Goal: Task Accomplishment & Management: Manage account settings

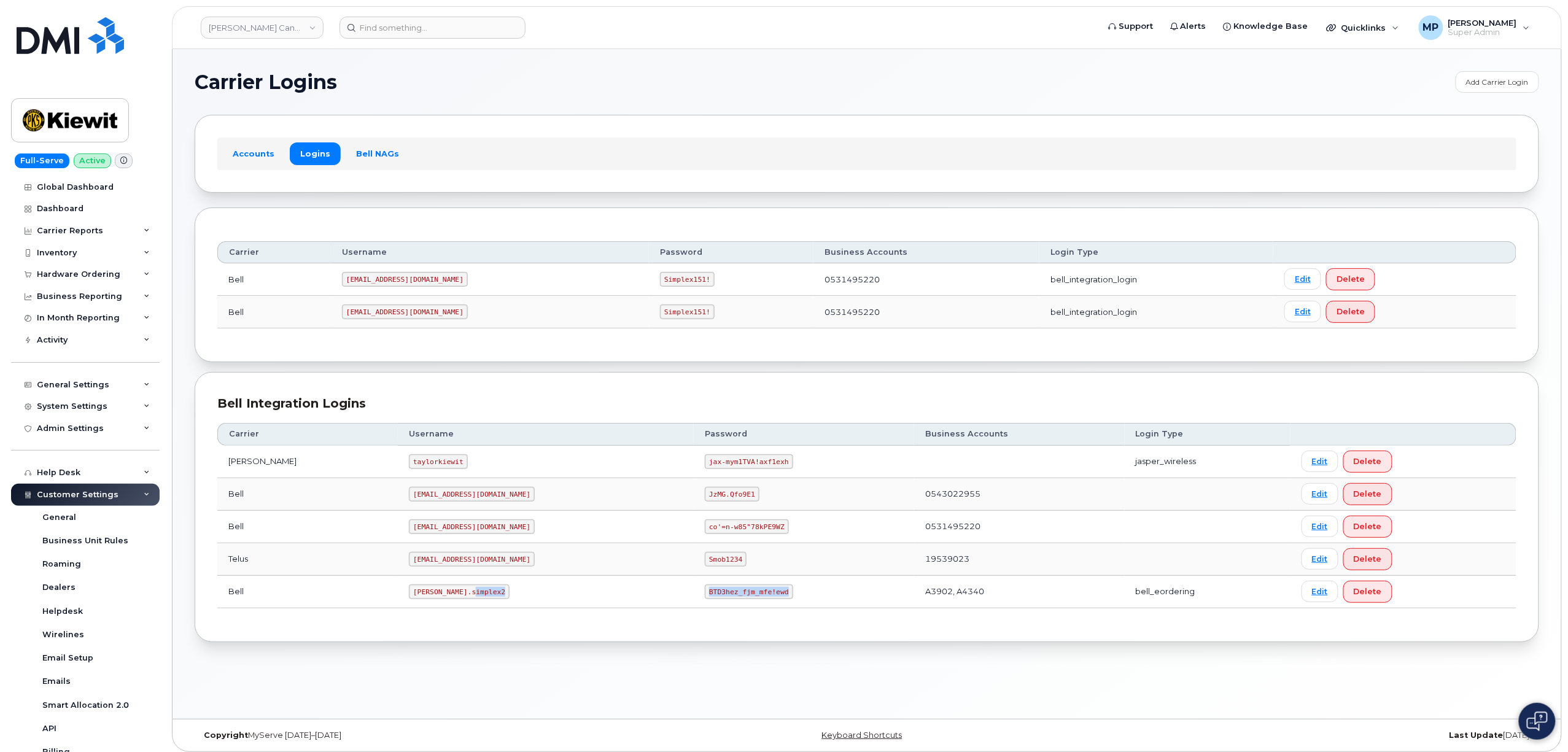
scroll to position [163, 0]
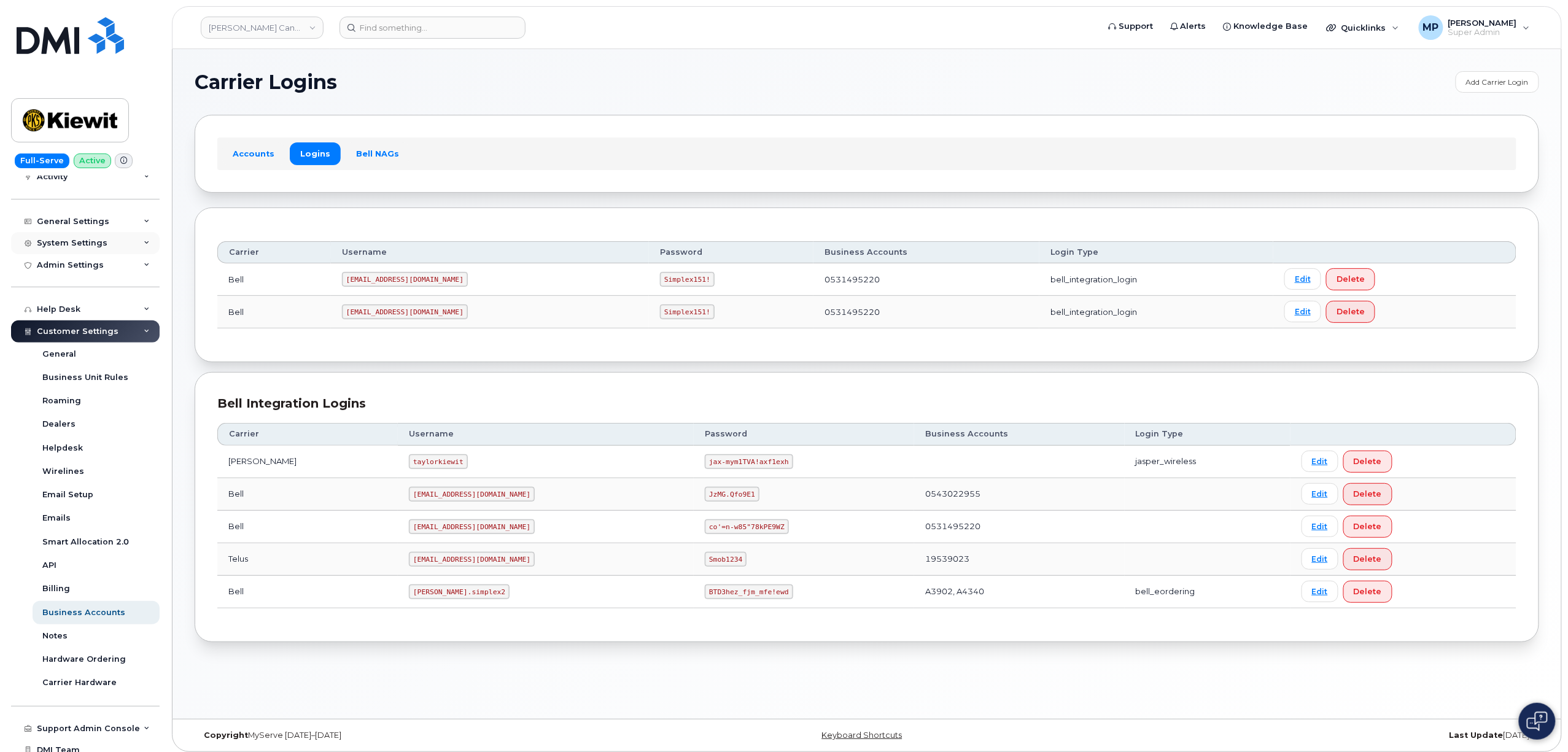
click at [62, 233] on div "System Settings" at bounding box center [85, 243] width 149 height 22
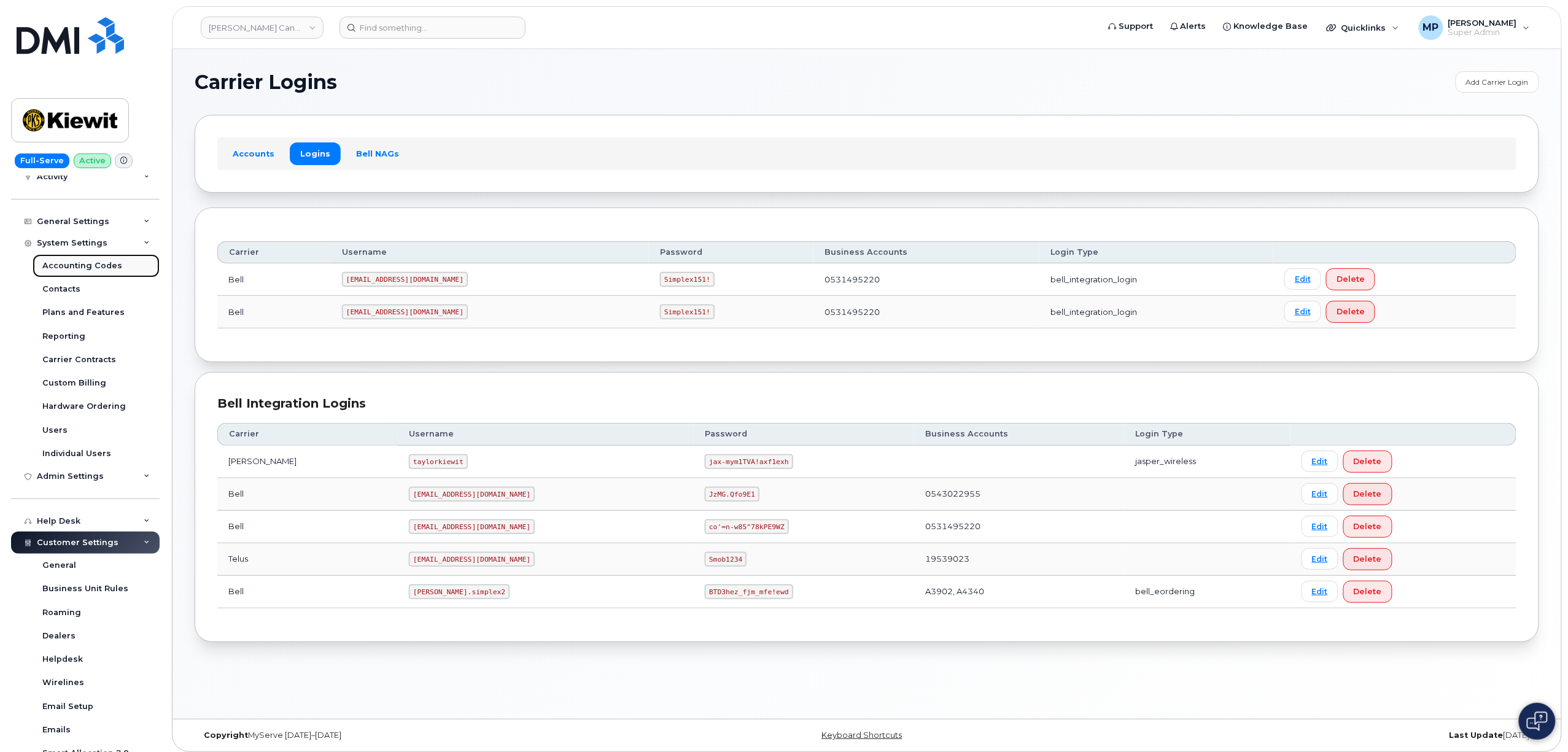
click at [69, 267] on div "Accounting Codes" at bounding box center [82, 266] width 80 height 11
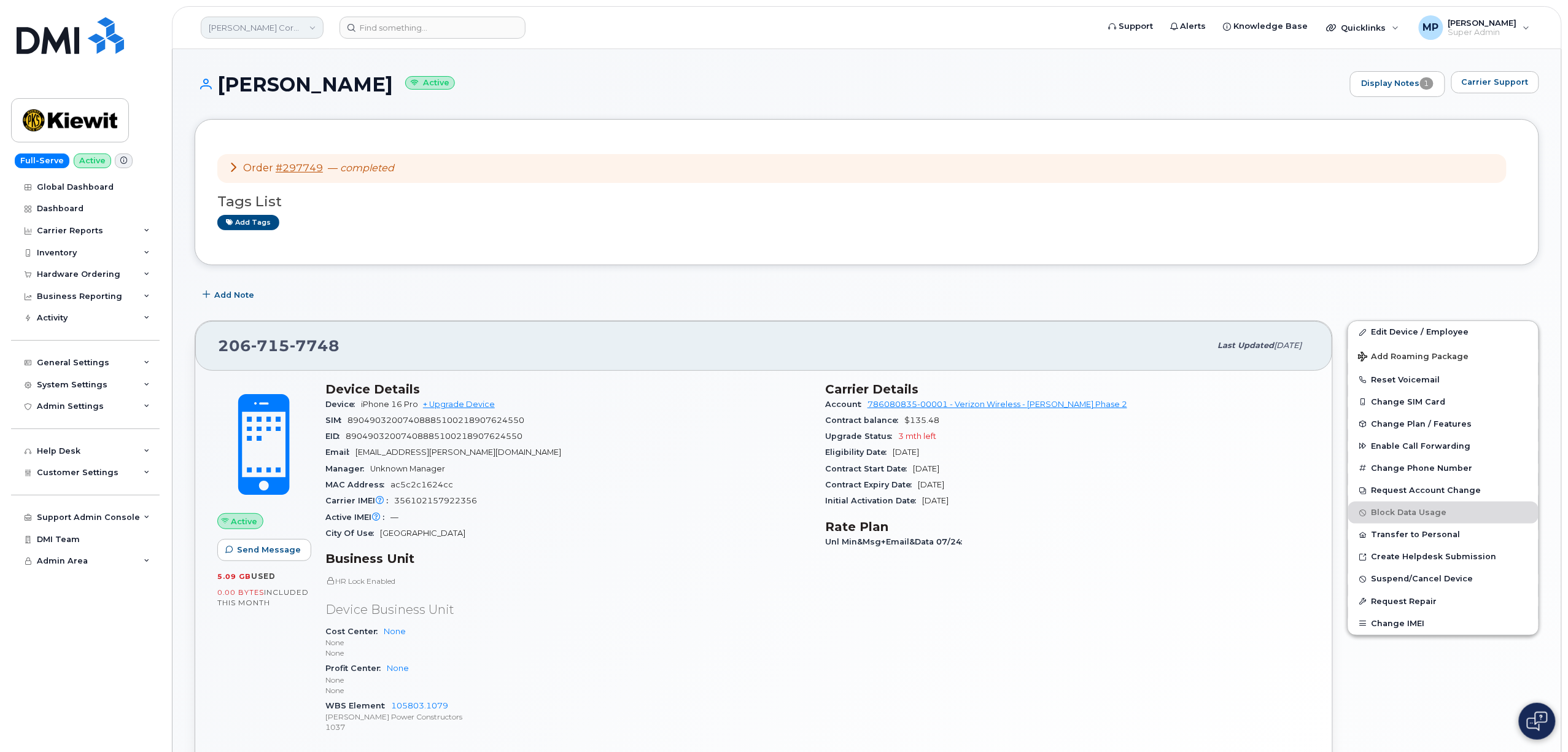
click at [262, 32] on link "Kiewit Corporation" at bounding box center [262, 27] width 122 height 22
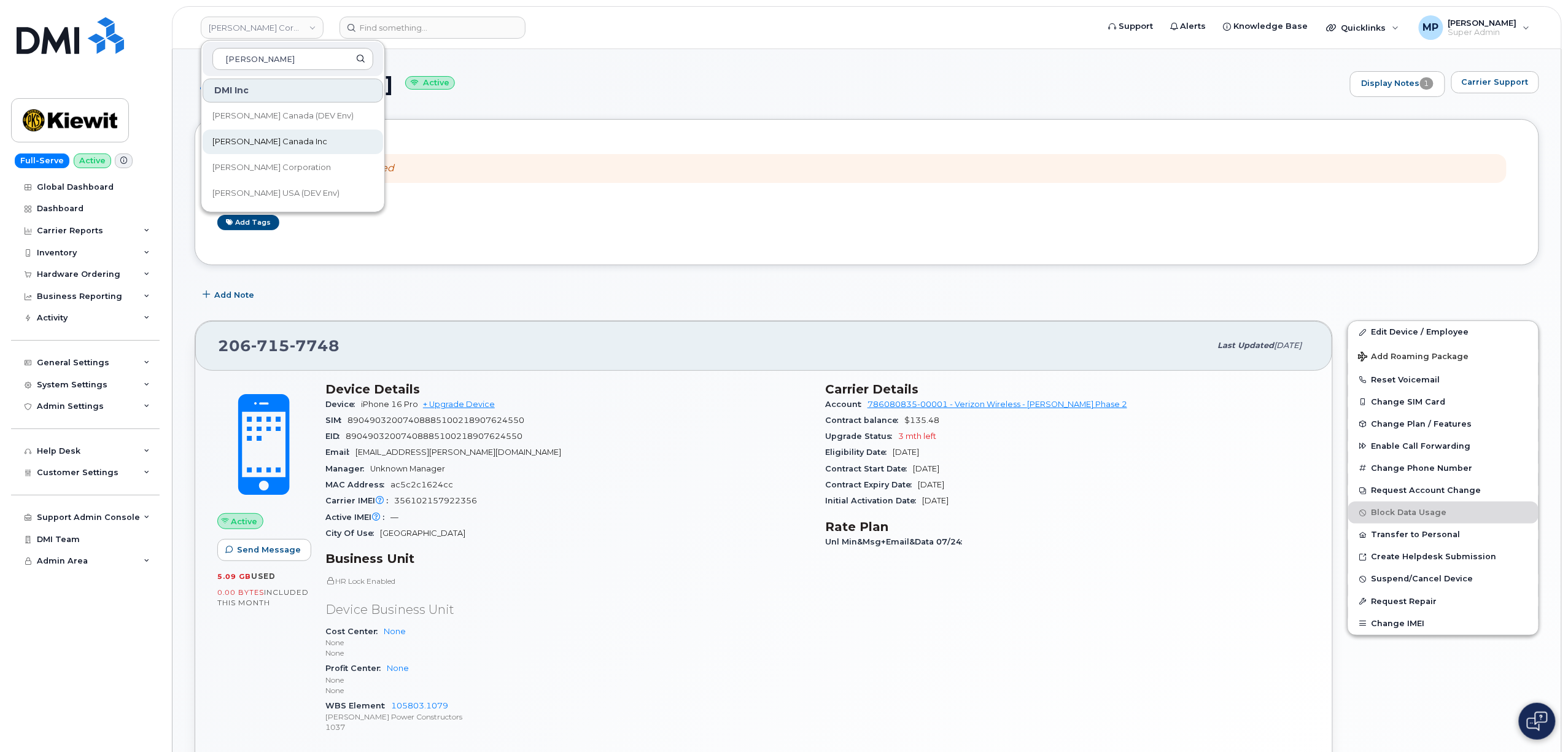
type input "kiewit"
click at [266, 137] on span "[PERSON_NAME] Canada Inc" at bounding box center [269, 141] width 115 height 12
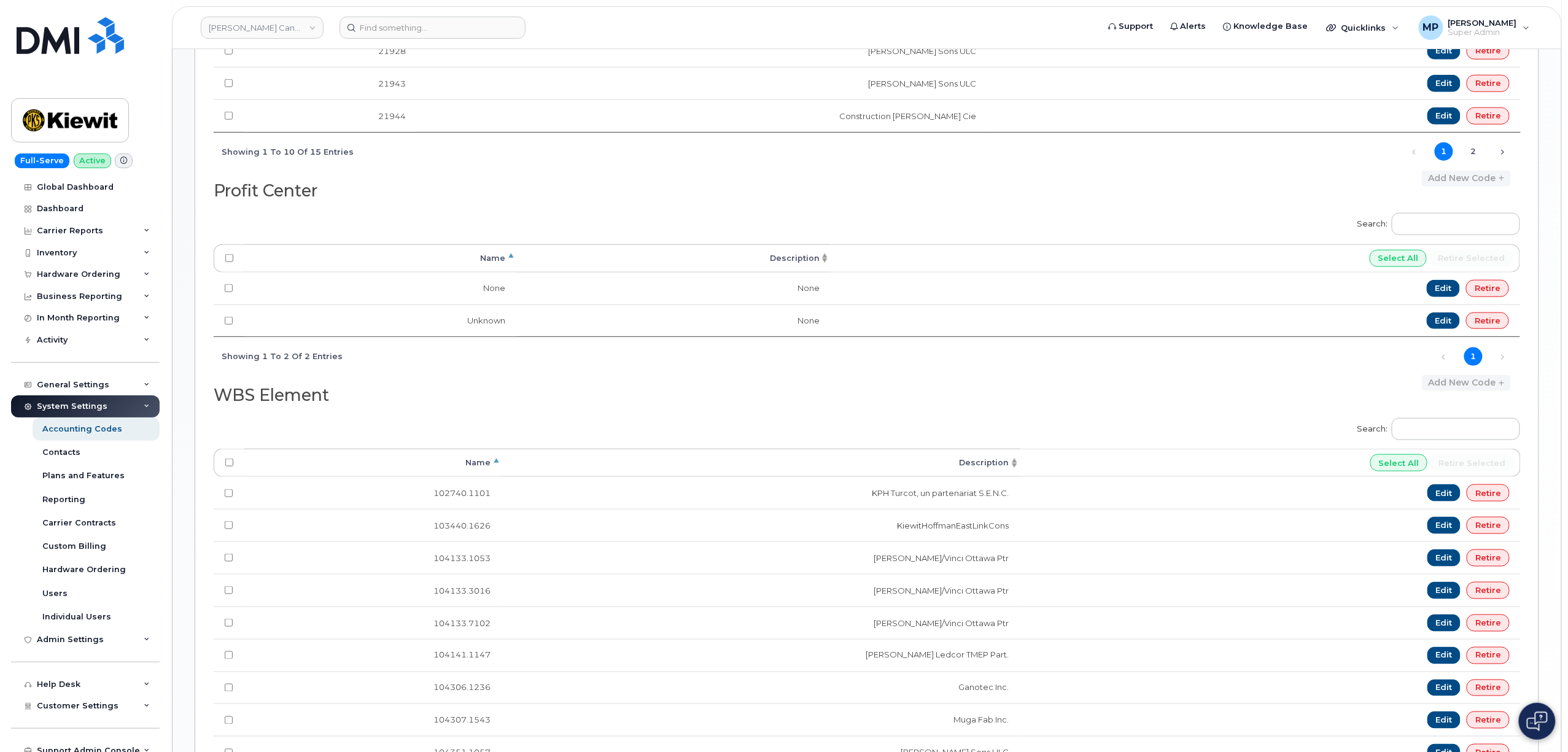
scroll to position [707, 0]
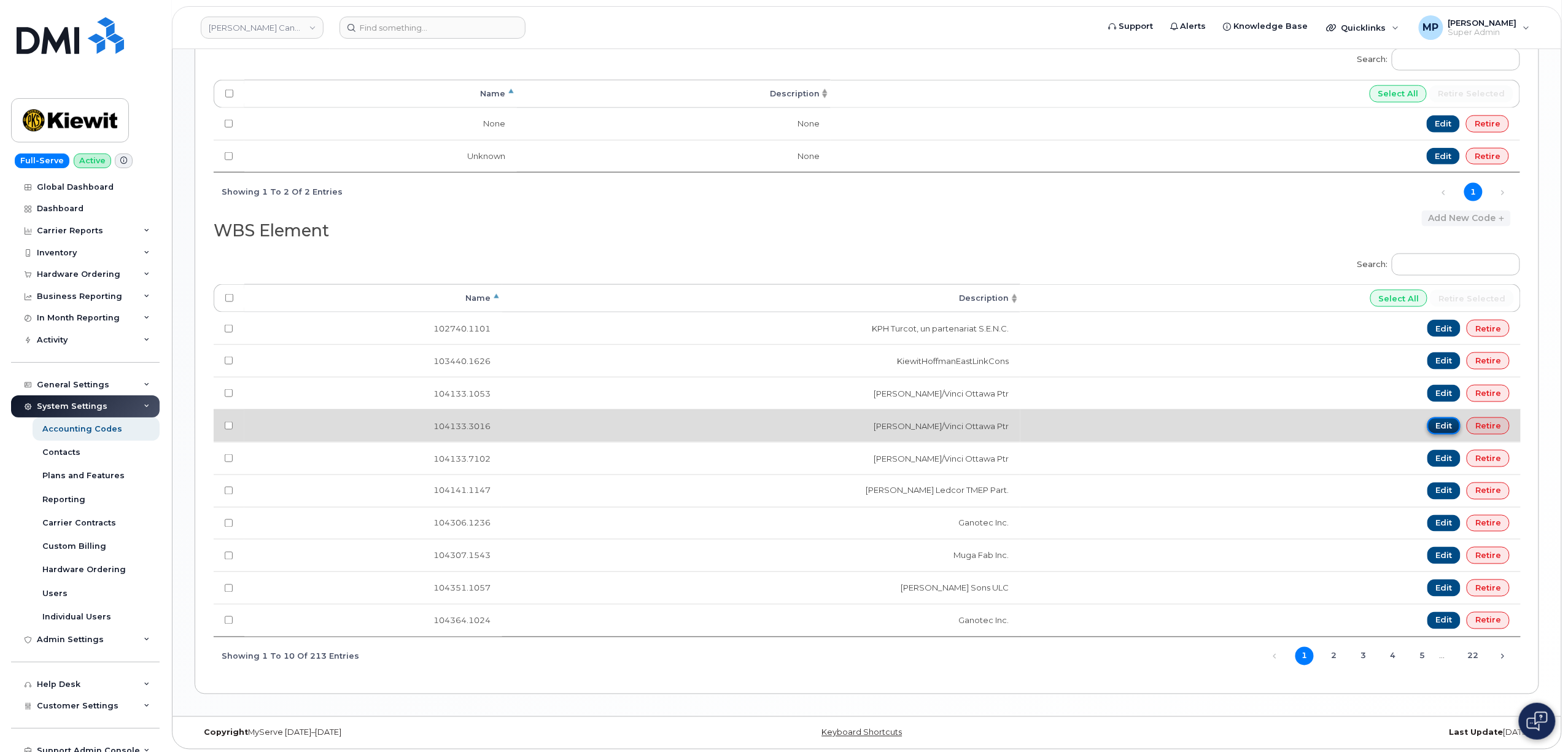
click at [1451, 434] on link "Edit" at bounding box center [1444, 426] width 34 height 17
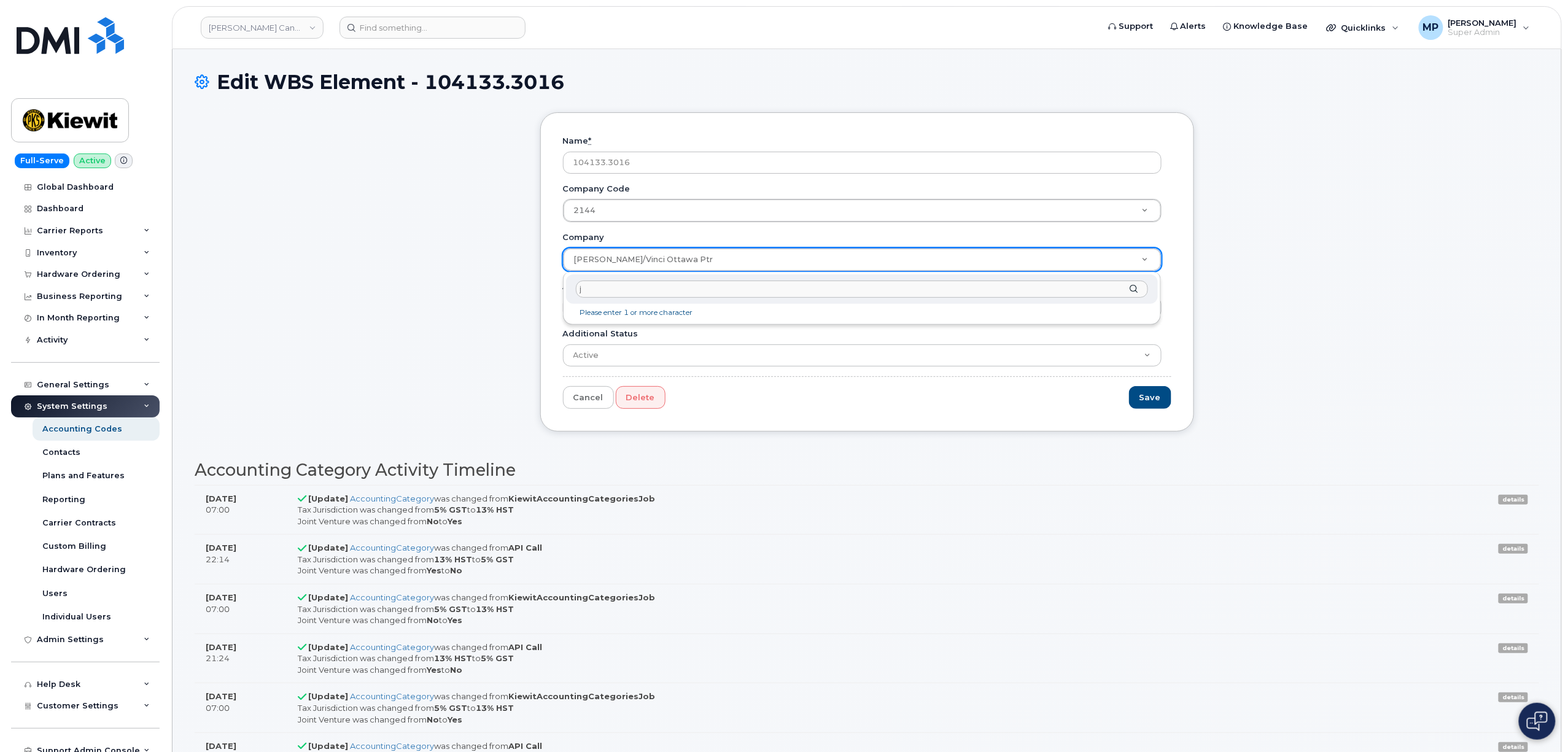
type input "jv"
click at [89, 388] on div "General Settings" at bounding box center [73, 385] width 72 height 9
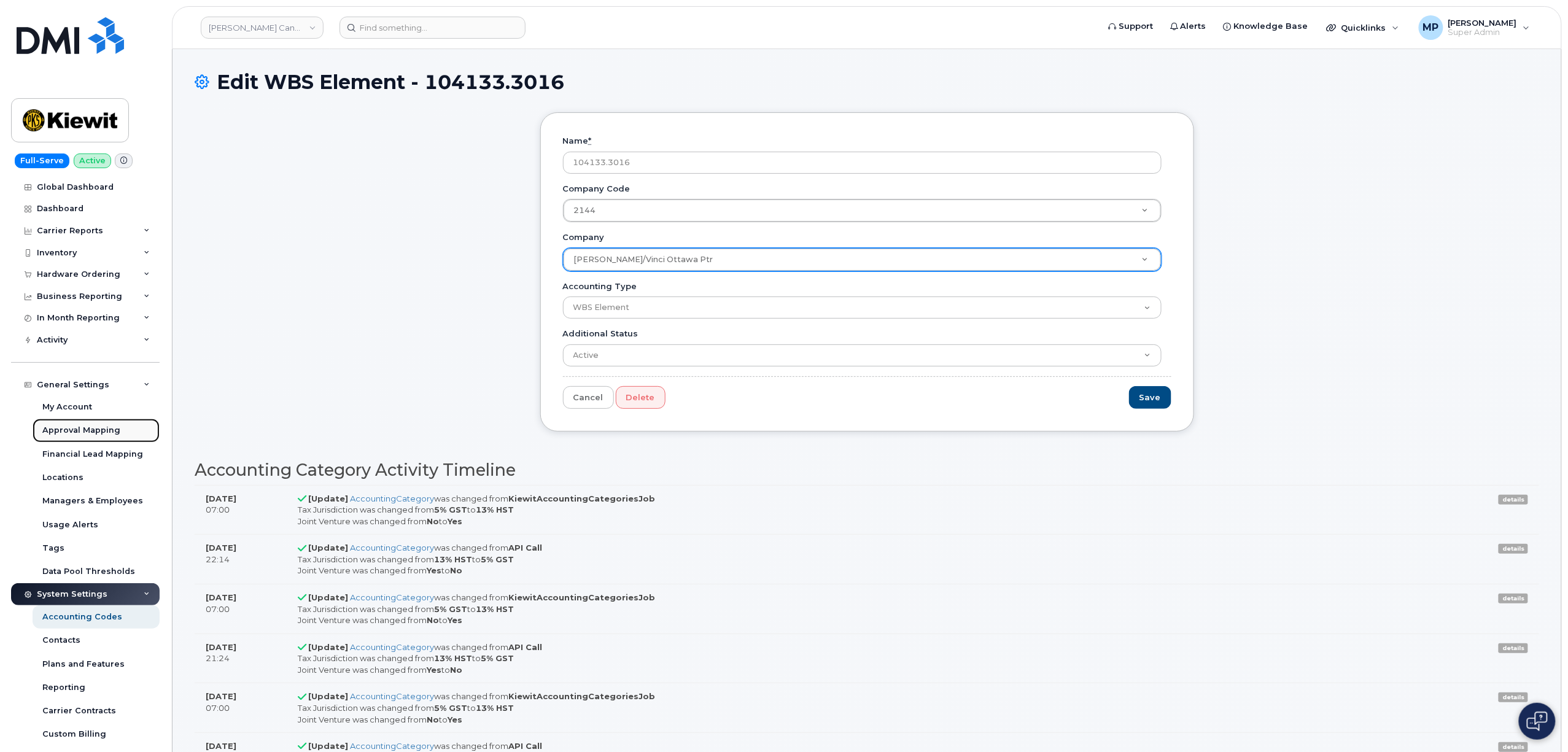
click at [78, 432] on div "Approval Mapping" at bounding box center [82, 431] width 78 height 11
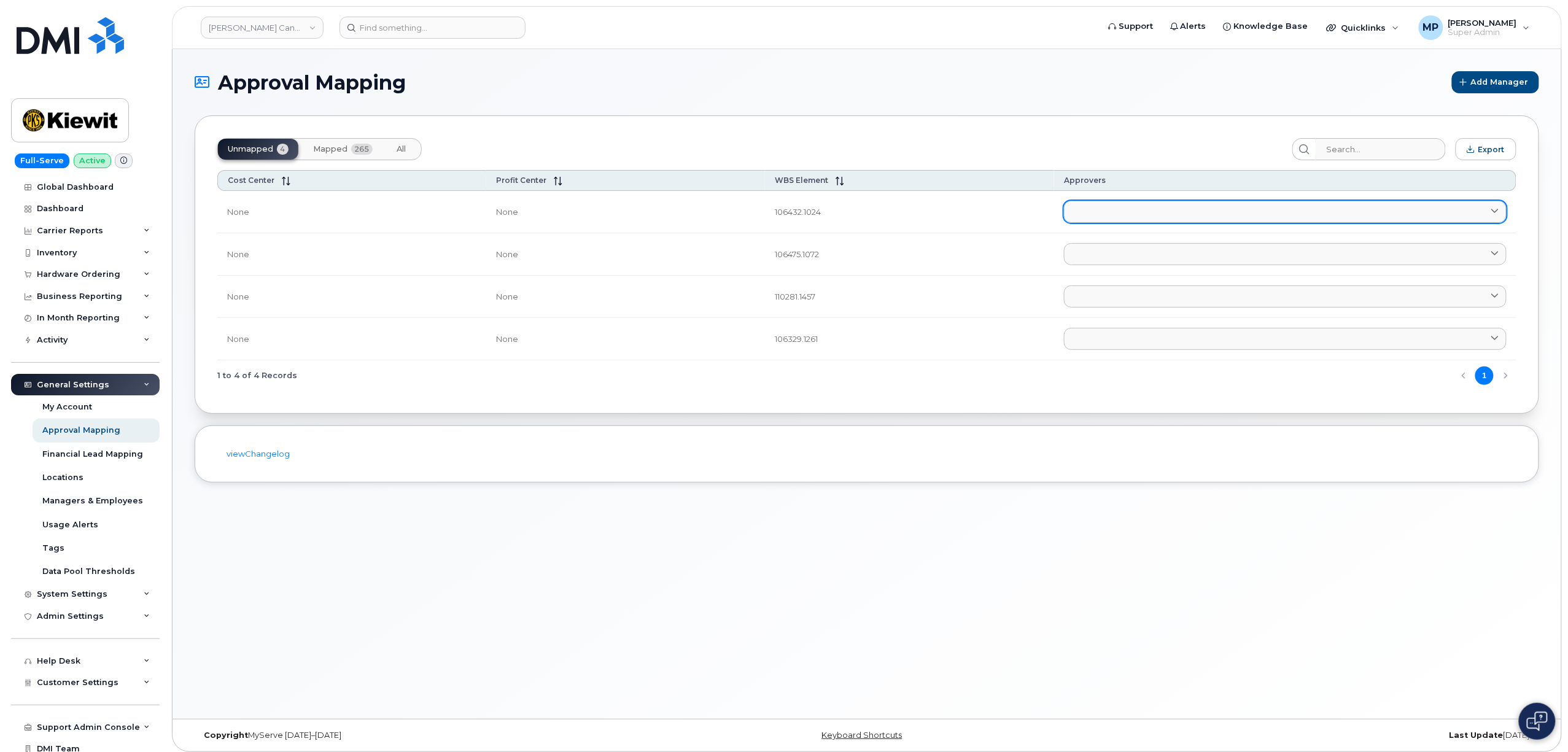
click at [1267, 210] on link at bounding box center [1285, 211] width 443 height 22
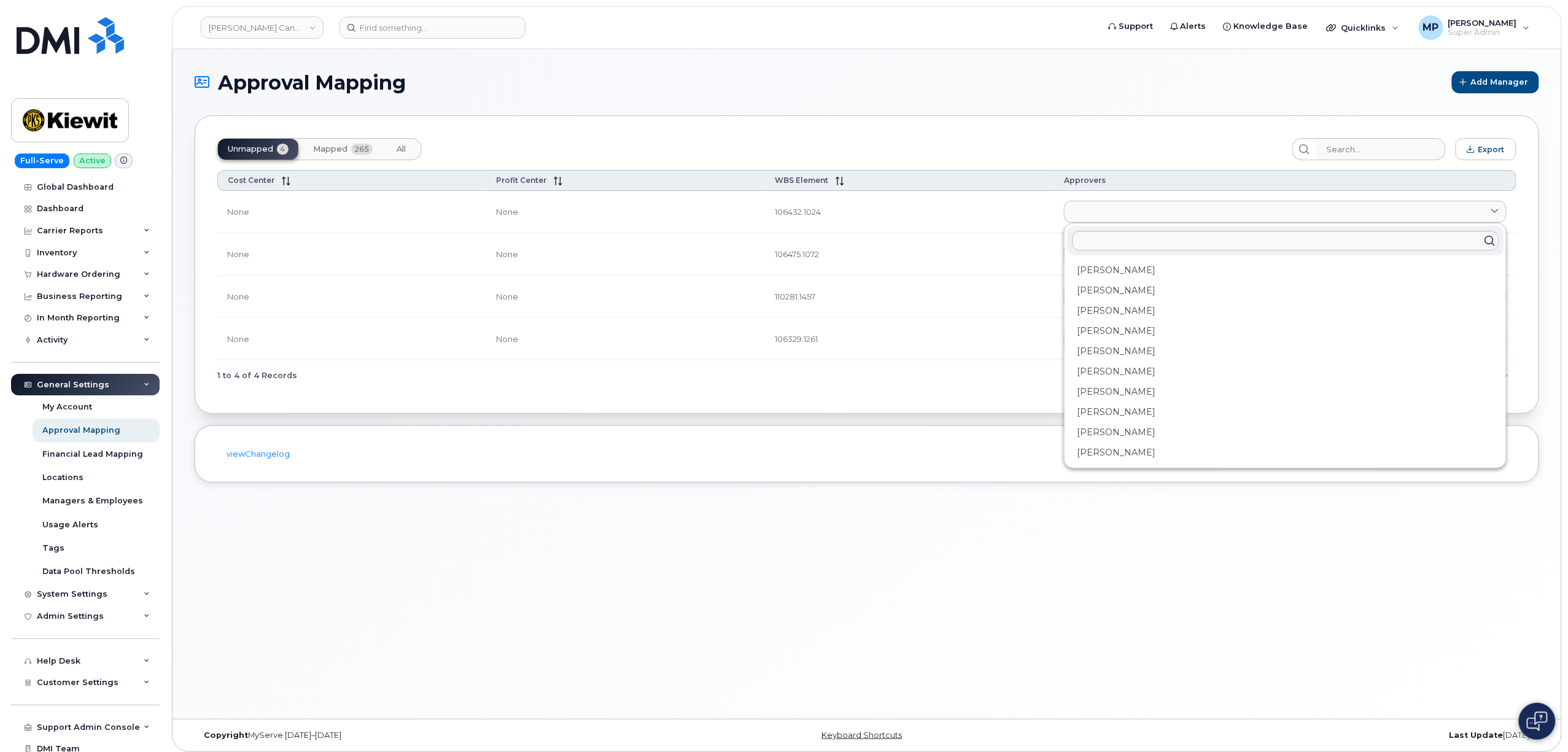
click at [826, 649] on div "Approval Mapping Add Manager Unmapped 4 Mapped 265 All Export Cost Center Profi…" at bounding box center [866, 384] width 1389 height 669
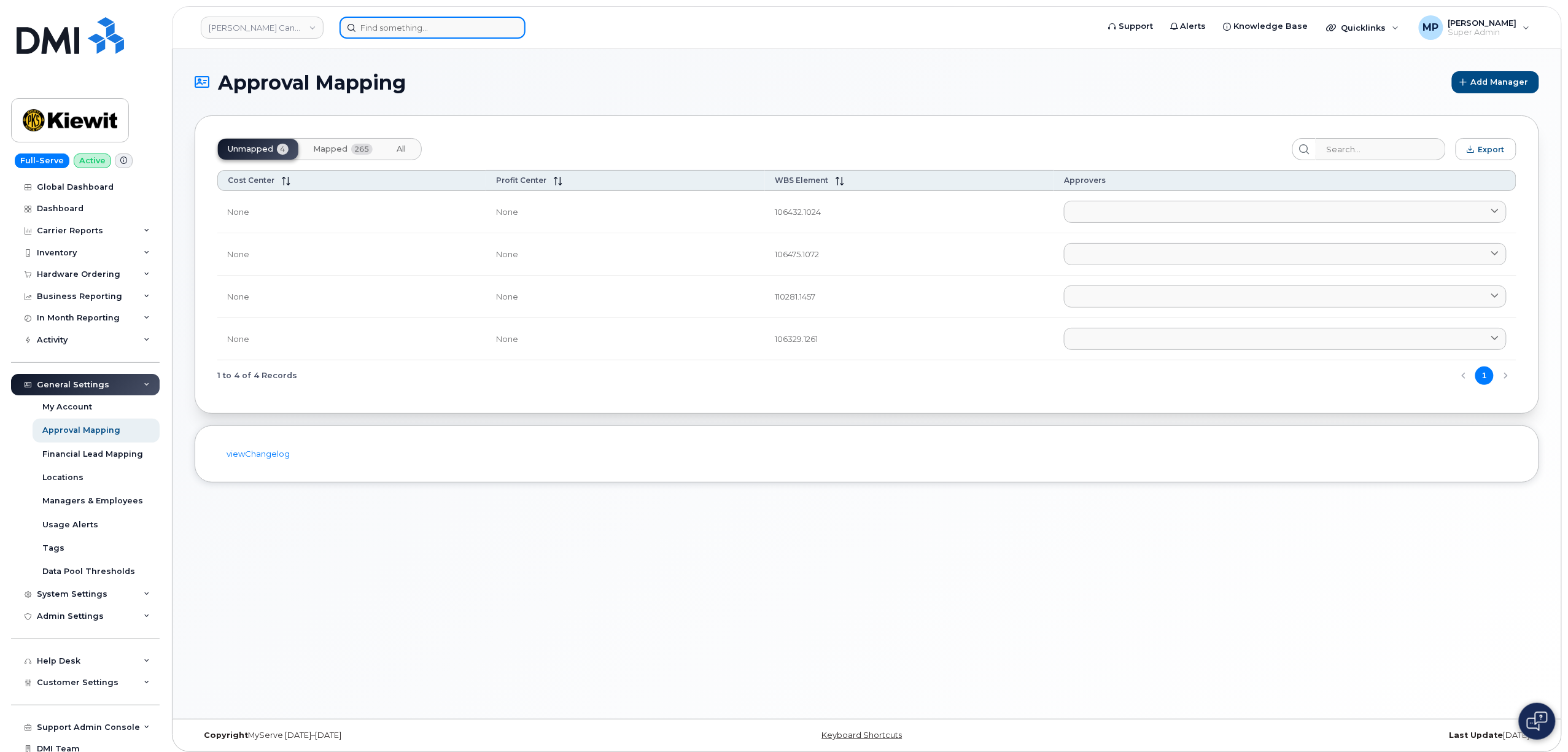
click at [426, 26] on input at bounding box center [432, 27] width 186 height 22
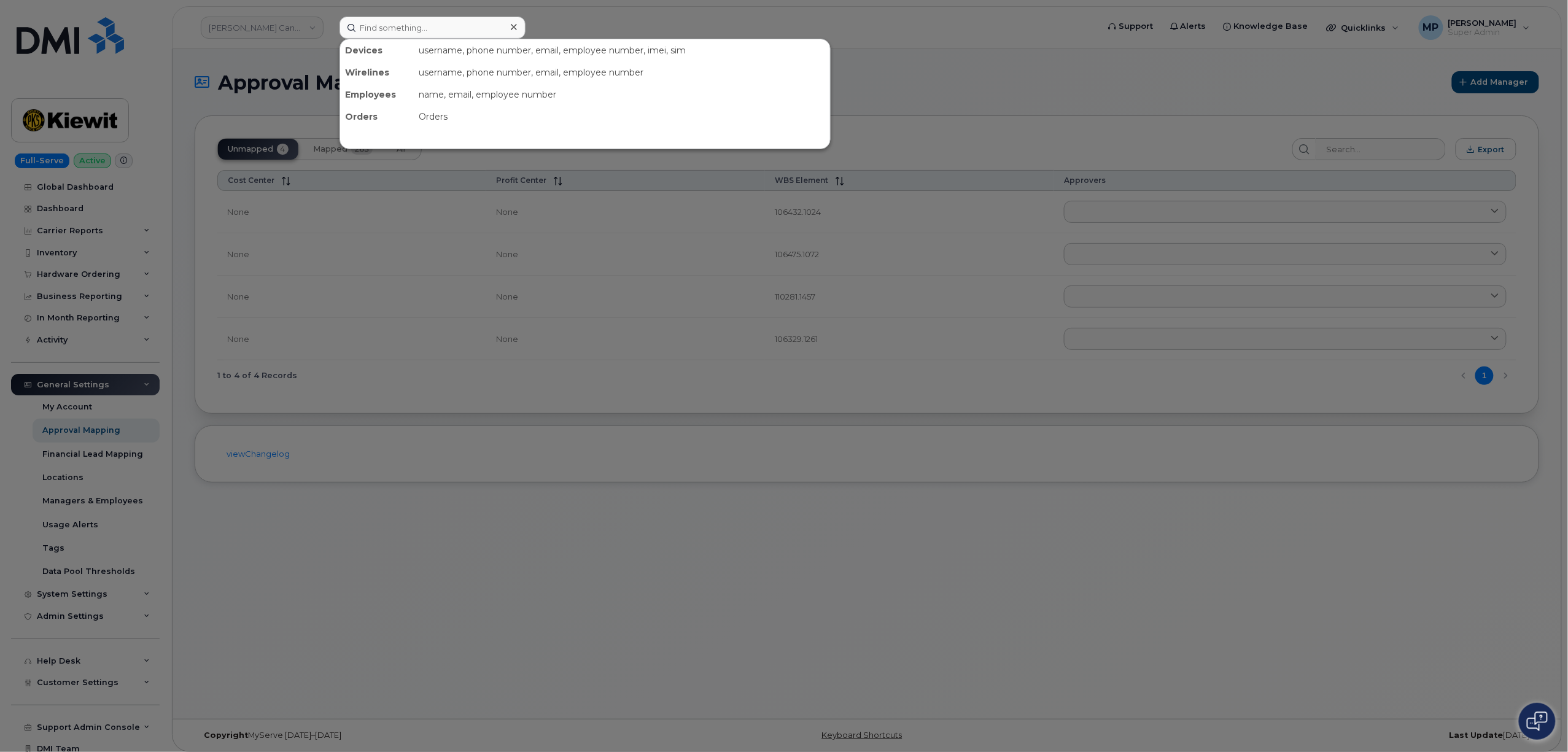
click at [801, 6] on div at bounding box center [784, 376] width 1568 height 752
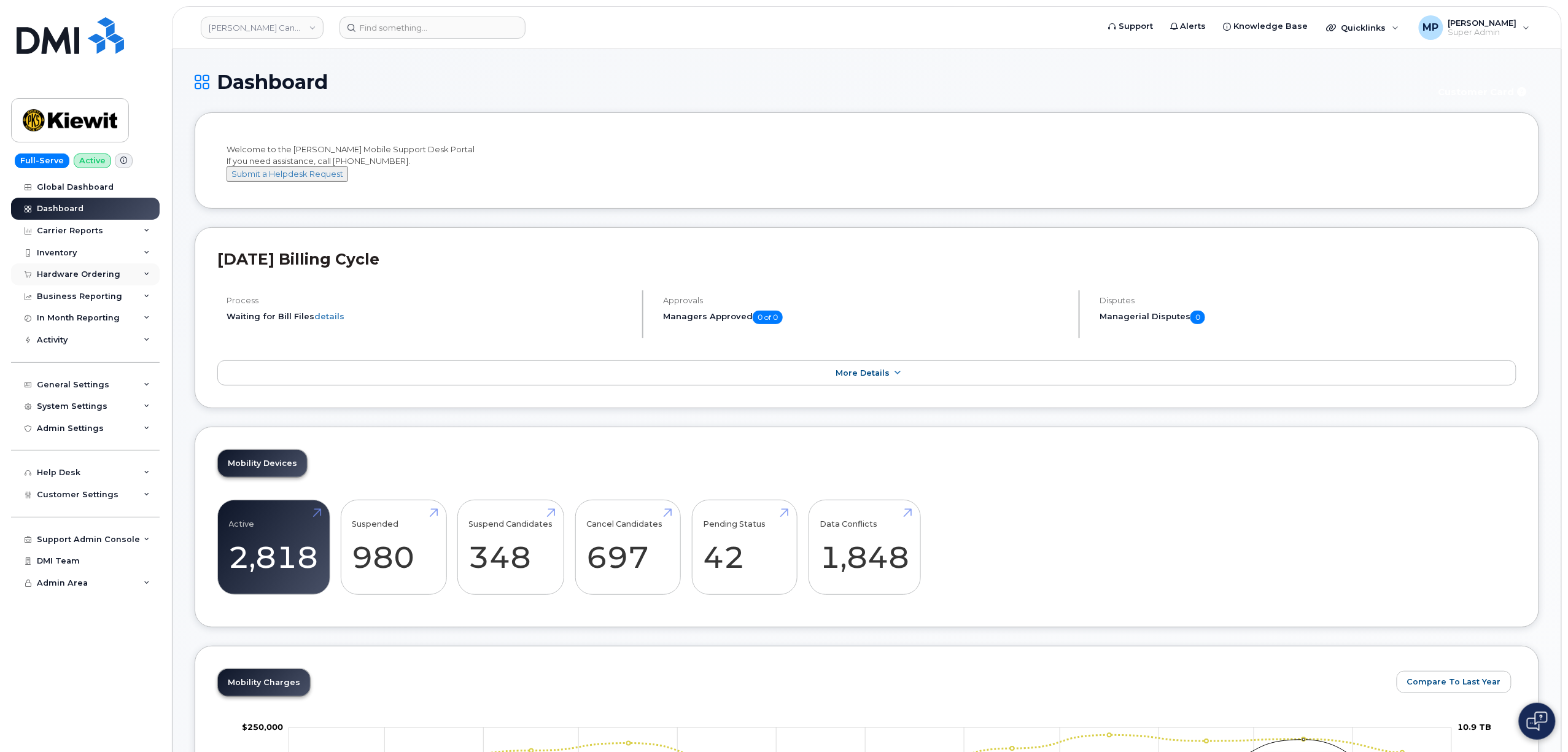
click at [50, 266] on div "Hardware Ordering" at bounding box center [85, 274] width 149 height 22
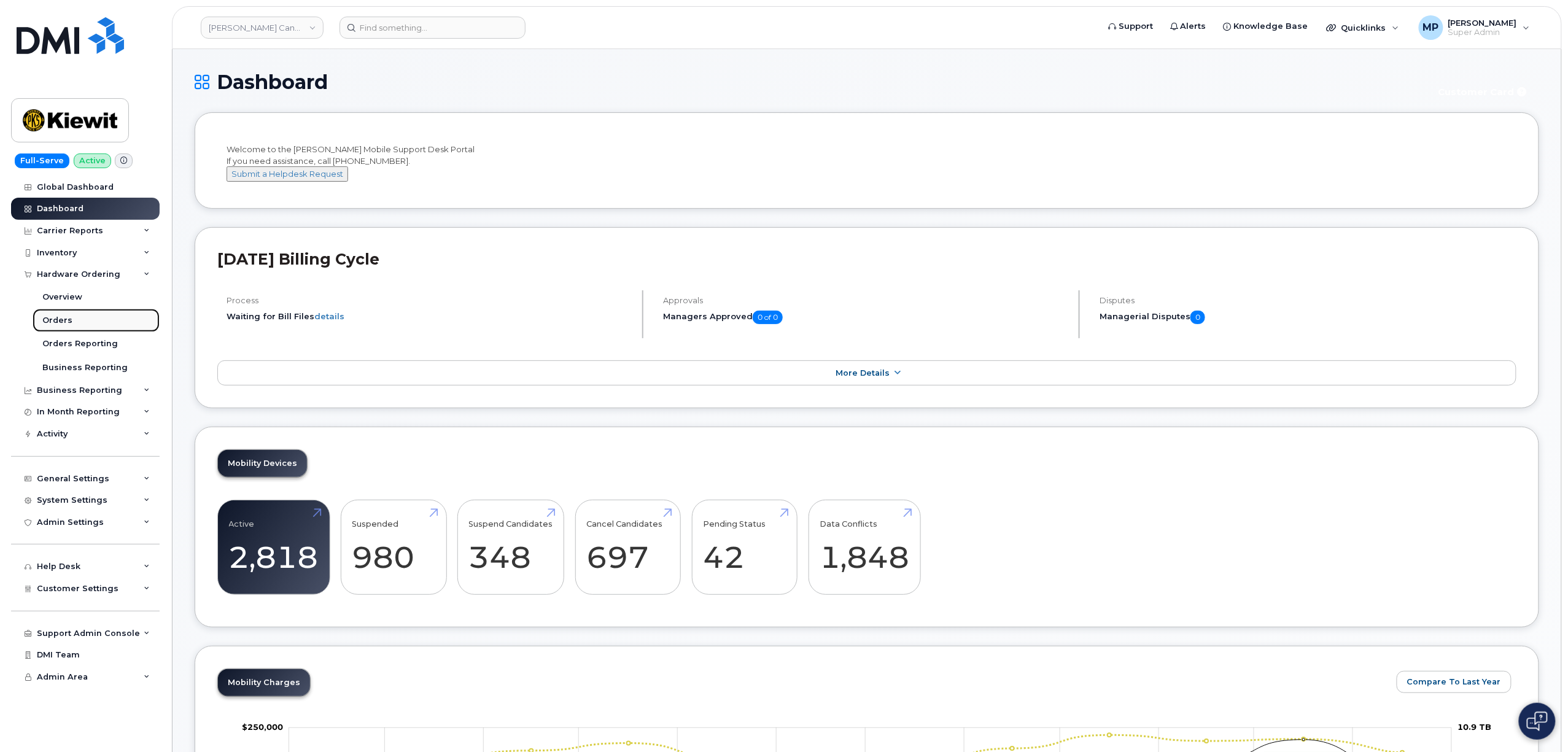
click at [46, 321] on div "Orders" at bounding box center [58, 321] width 30 height 11
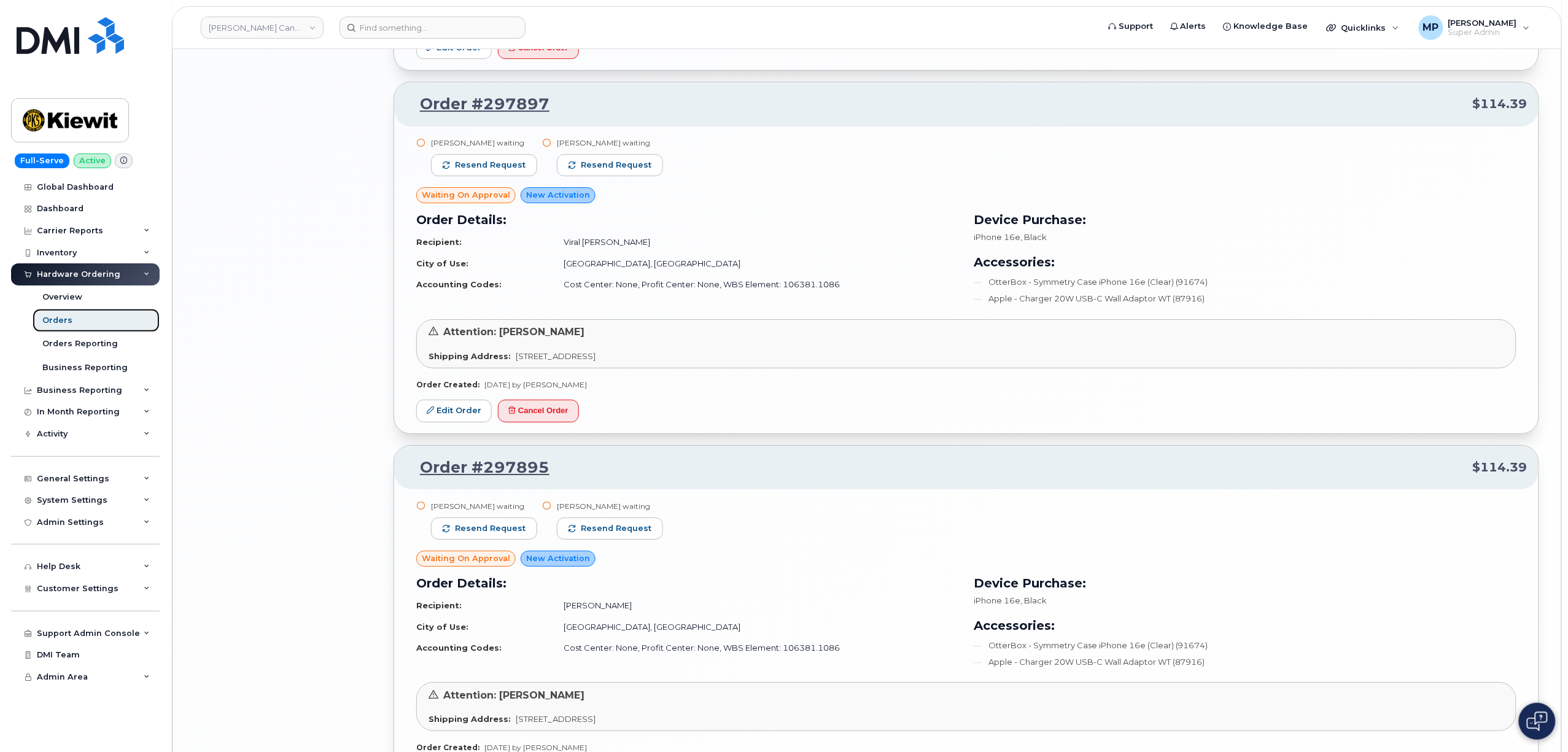
scroll to position [2186, 0]
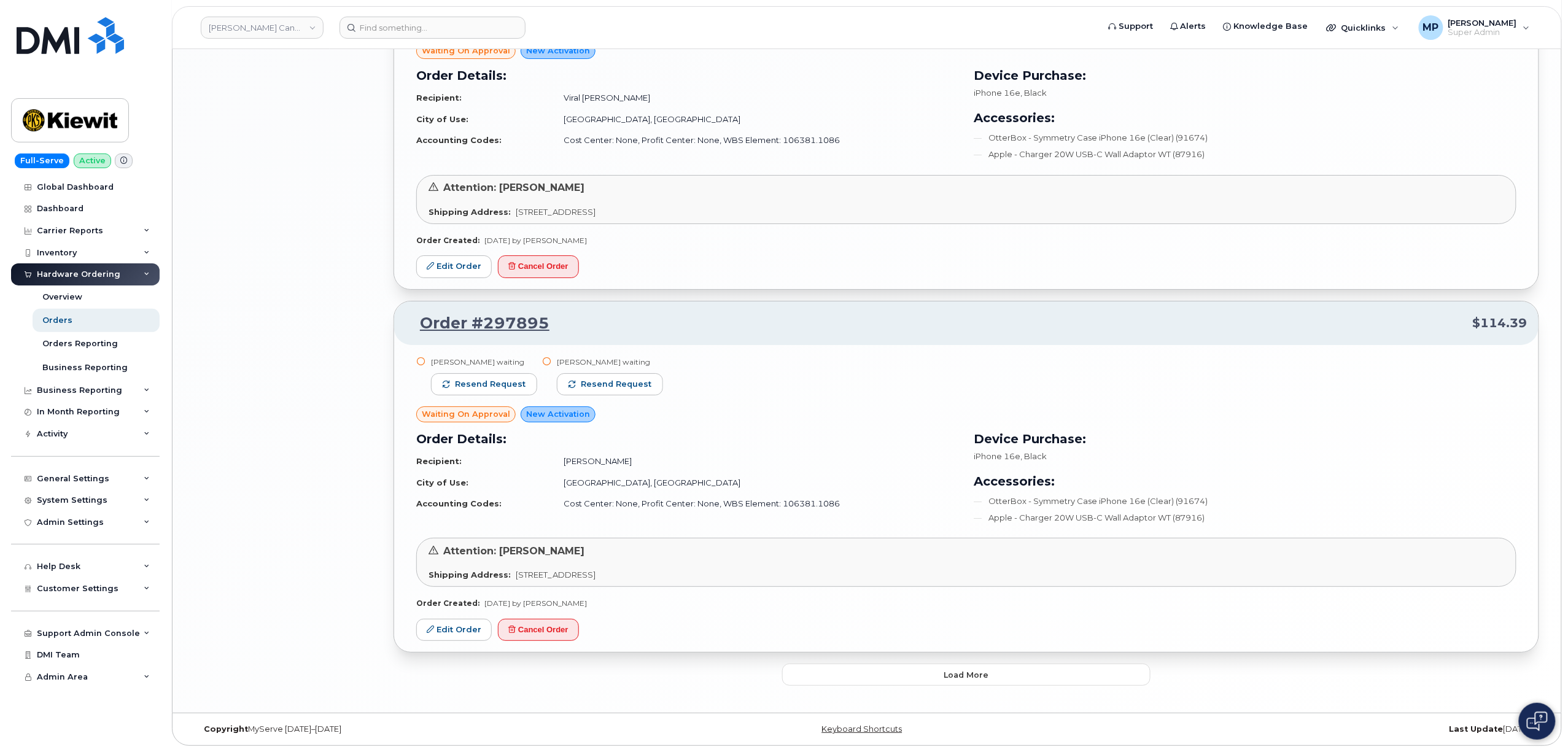
click at [865, 674] on button "Load more" at bounding box center [966, 674] width 368 height 22
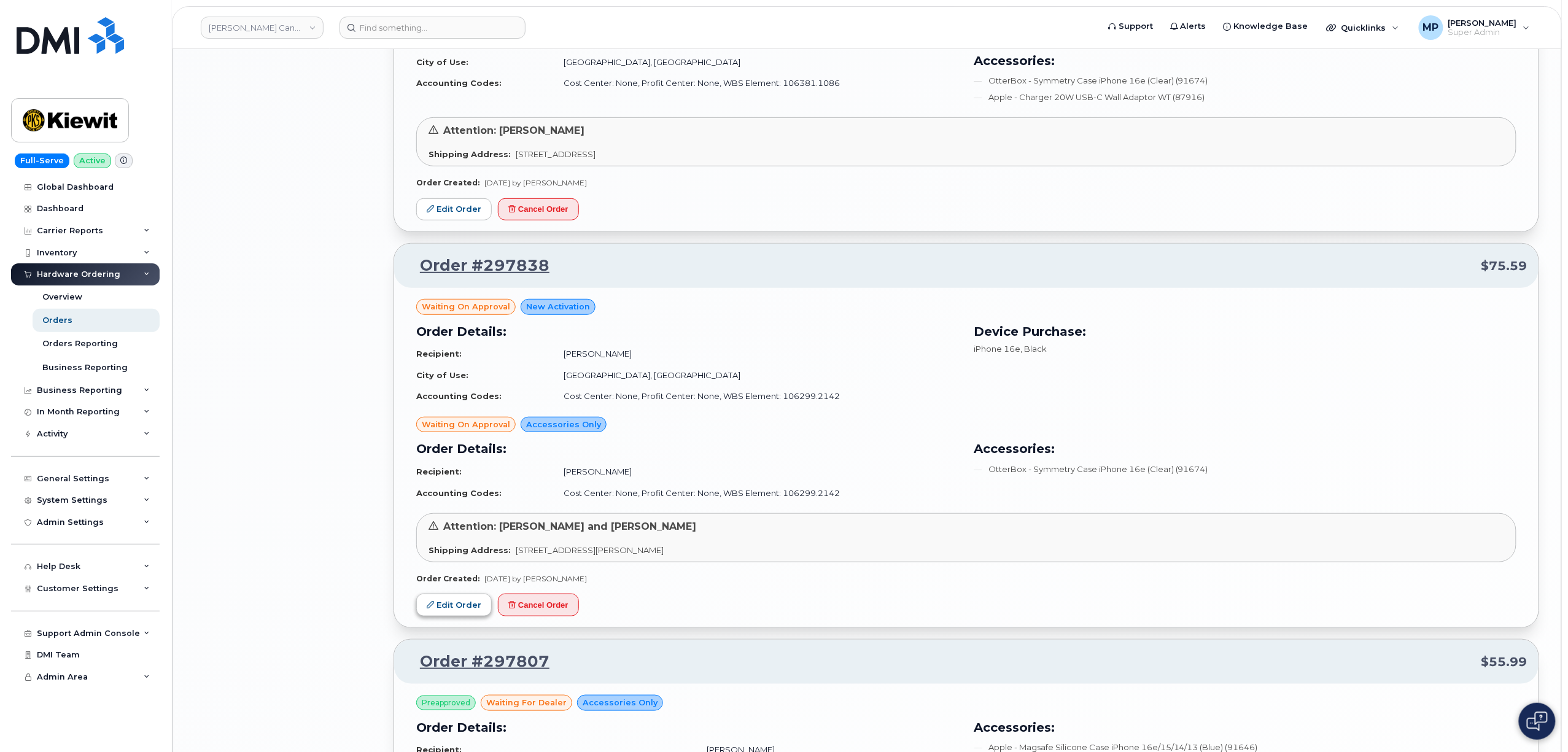
scroll to position [2619, 0]
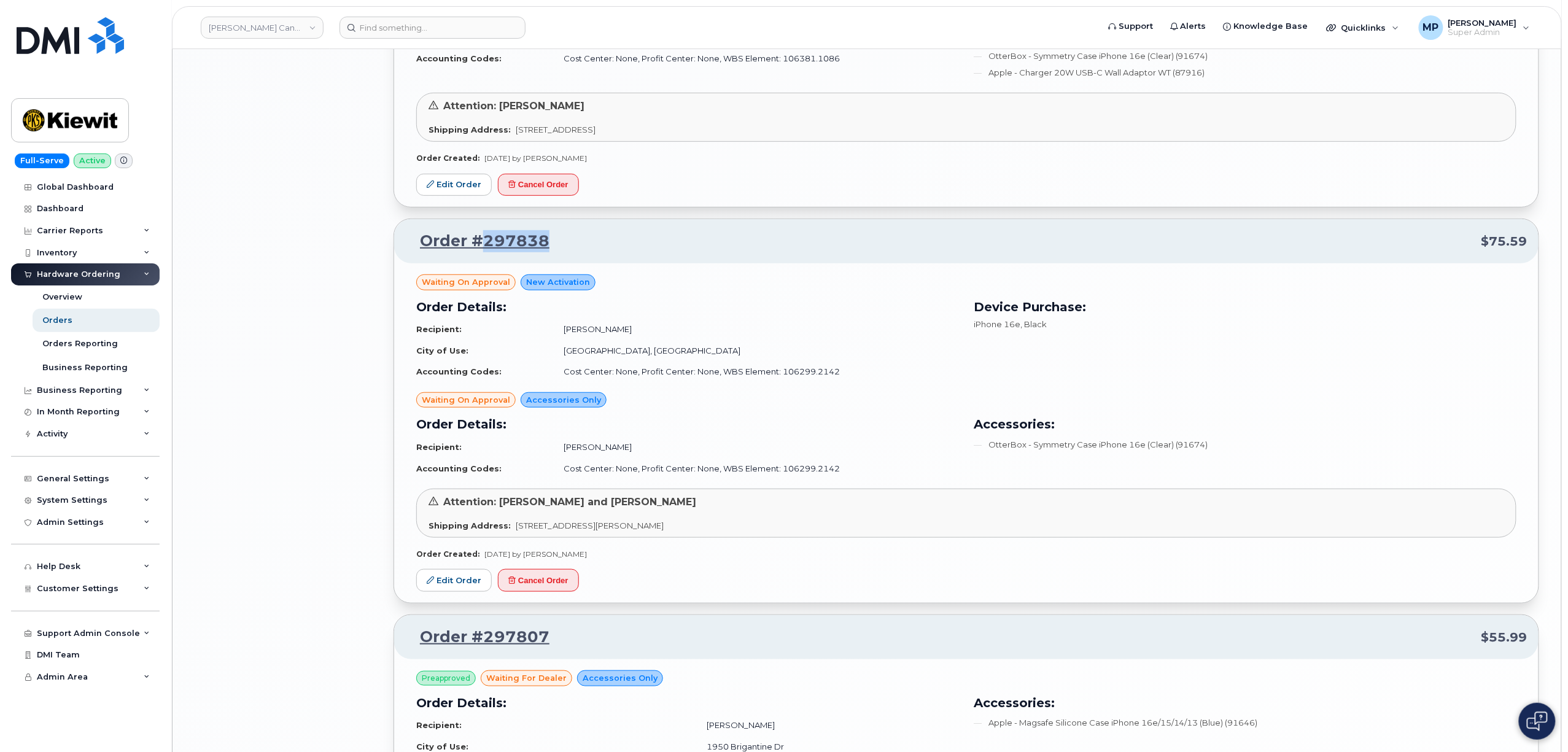
drag, startPoint x: 548, startPoint y: 254, endPoint x: 484, endPoint y: 258, distance: 64.1
click at [484, 252] on p "Order #297838 $75.59" at bounding box center [966, 241] width 1122 height 22
copy link "297838"
click at [453, 592] on link "Edit Order" at bounding box center [454, 580] width 76 height 23
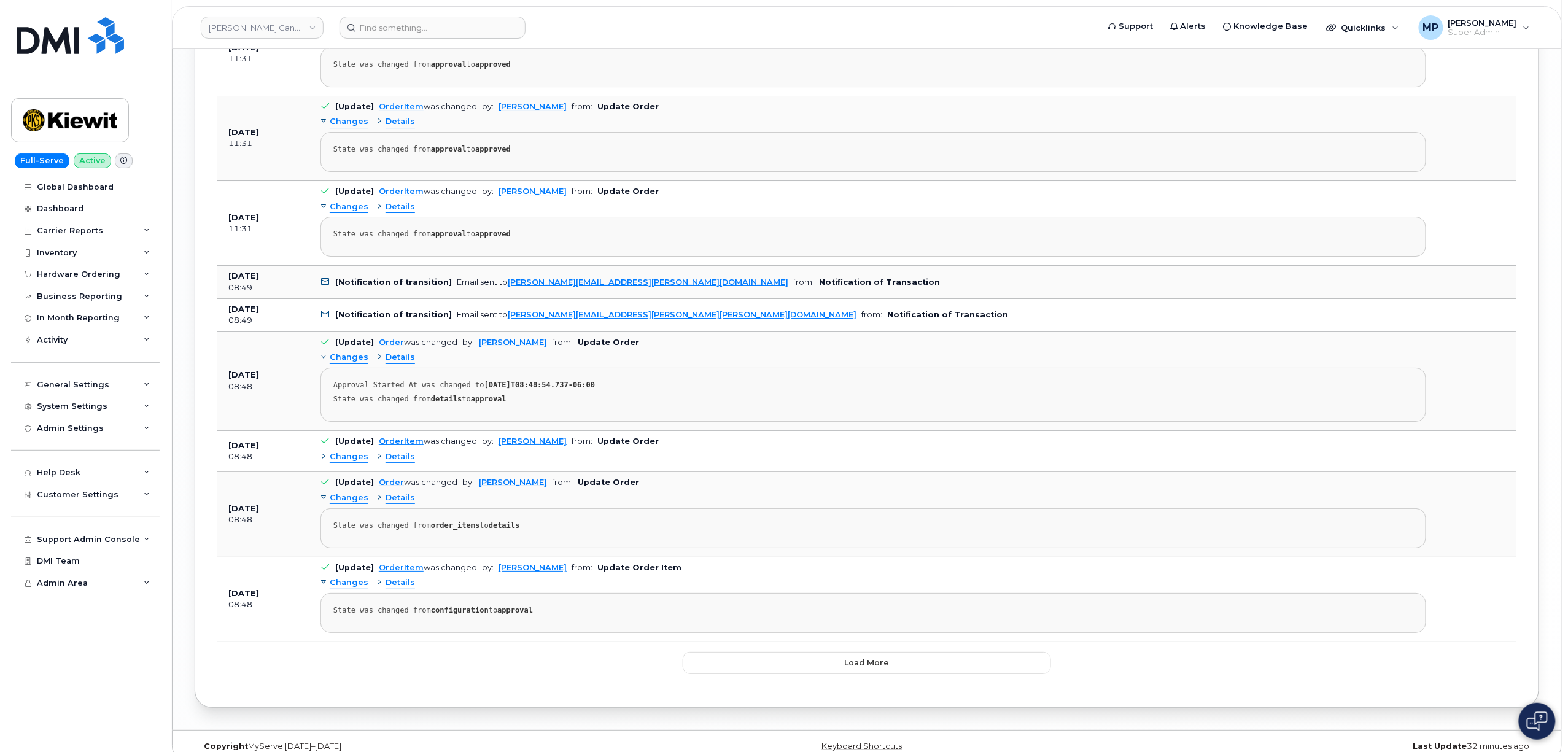
scroll to position [2135, 0]
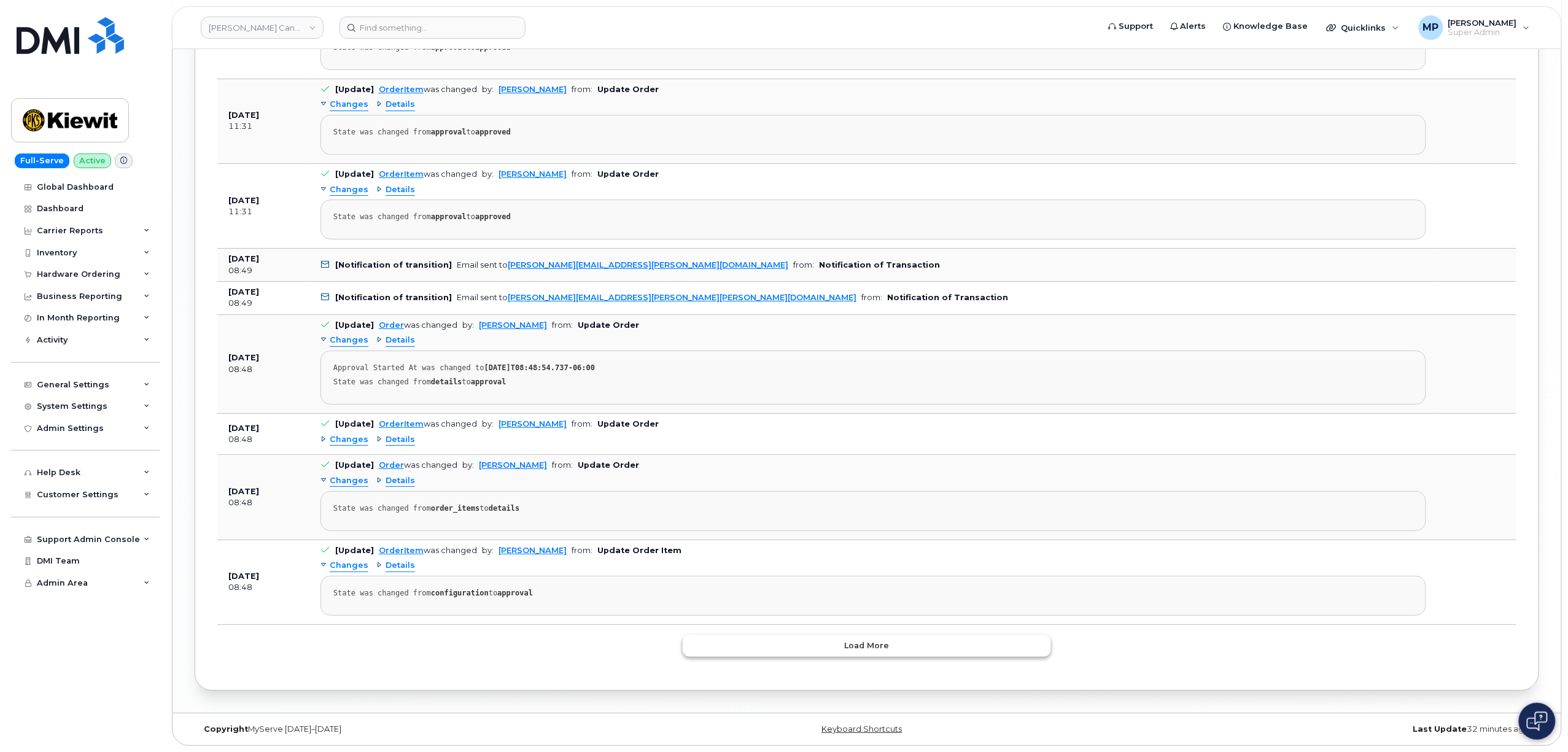
click at [815, 647] on button "Load more" at bounding box center [866, 645] width 368 height 22
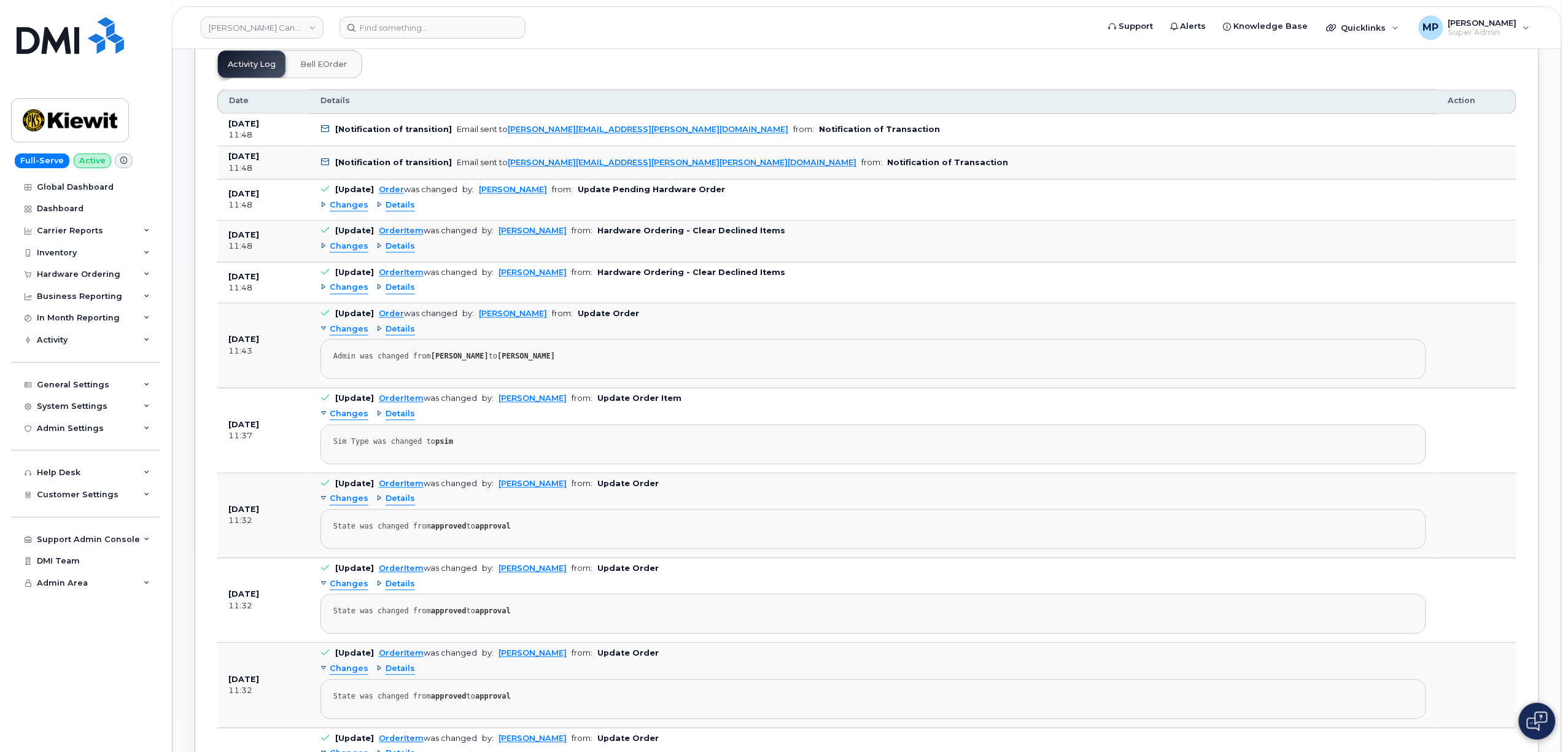
scroll to position [988, 0]
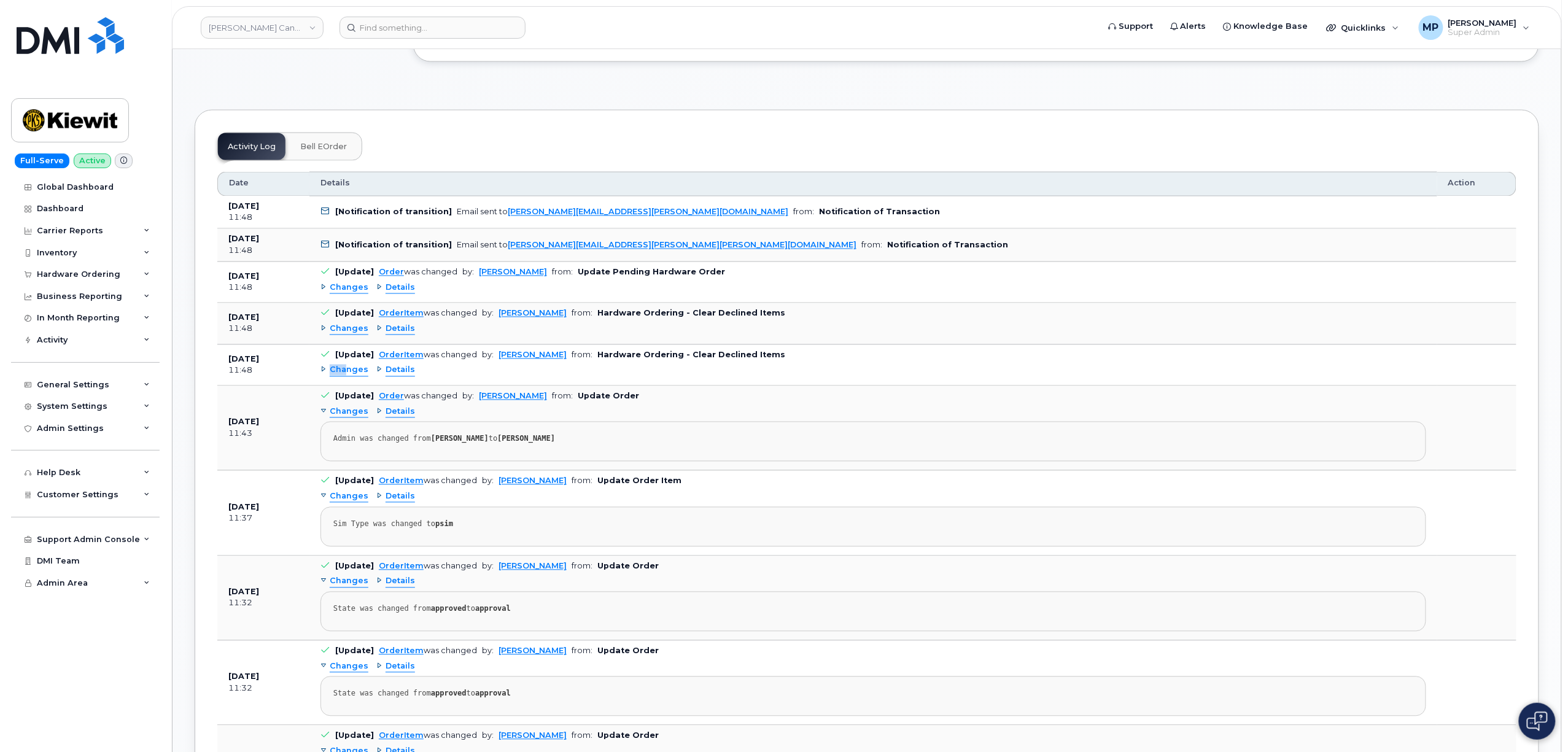
click at [344, 371] on span "Changes" at bounding box center [349, 371] width 39 height 11
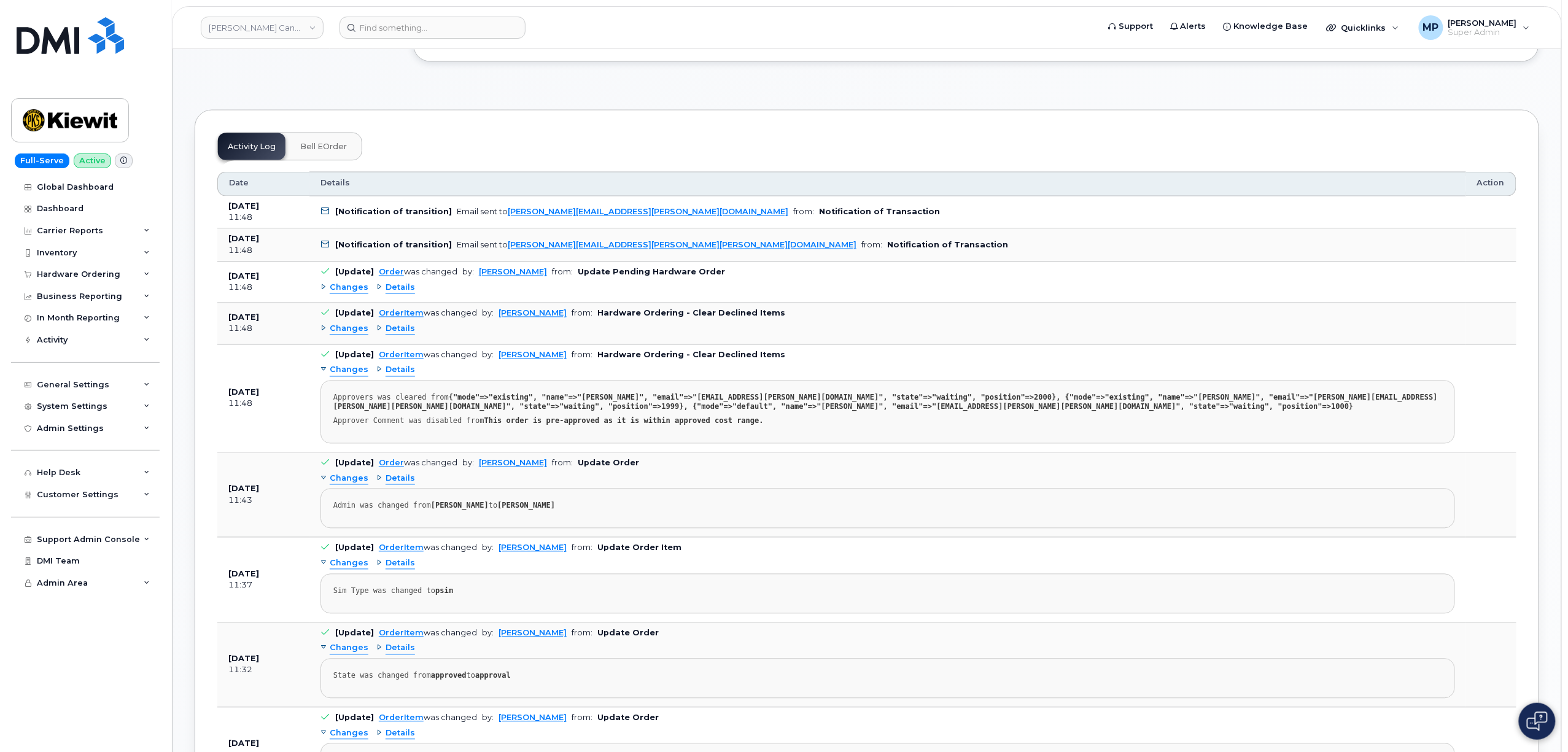
click at [730, 426] on div "Approver Comment was disabled from This order is pre-approved as it is within a…" at bounding box center [887, 422] width 1108 height 9
drag, startPoint x: 730, startPoint y: 428, endPoint x: 474, endPoint y: 430, distance: 256.0
click at [474, 426] on div "Approver Comment was disabled from This order is pre-approved as it is within a…" at bounding box center [887, 422] width 1108 height 9
drag, startPoint x: 335, startPoint y: 429, endPoint x: 474, endPoint y: 429, distance: 139.0
click at [474, 426] on div "Approver Comment was disabled from This order is pre-approved as it is within a…" at bounding box center [887, 422] width 1108 height 9
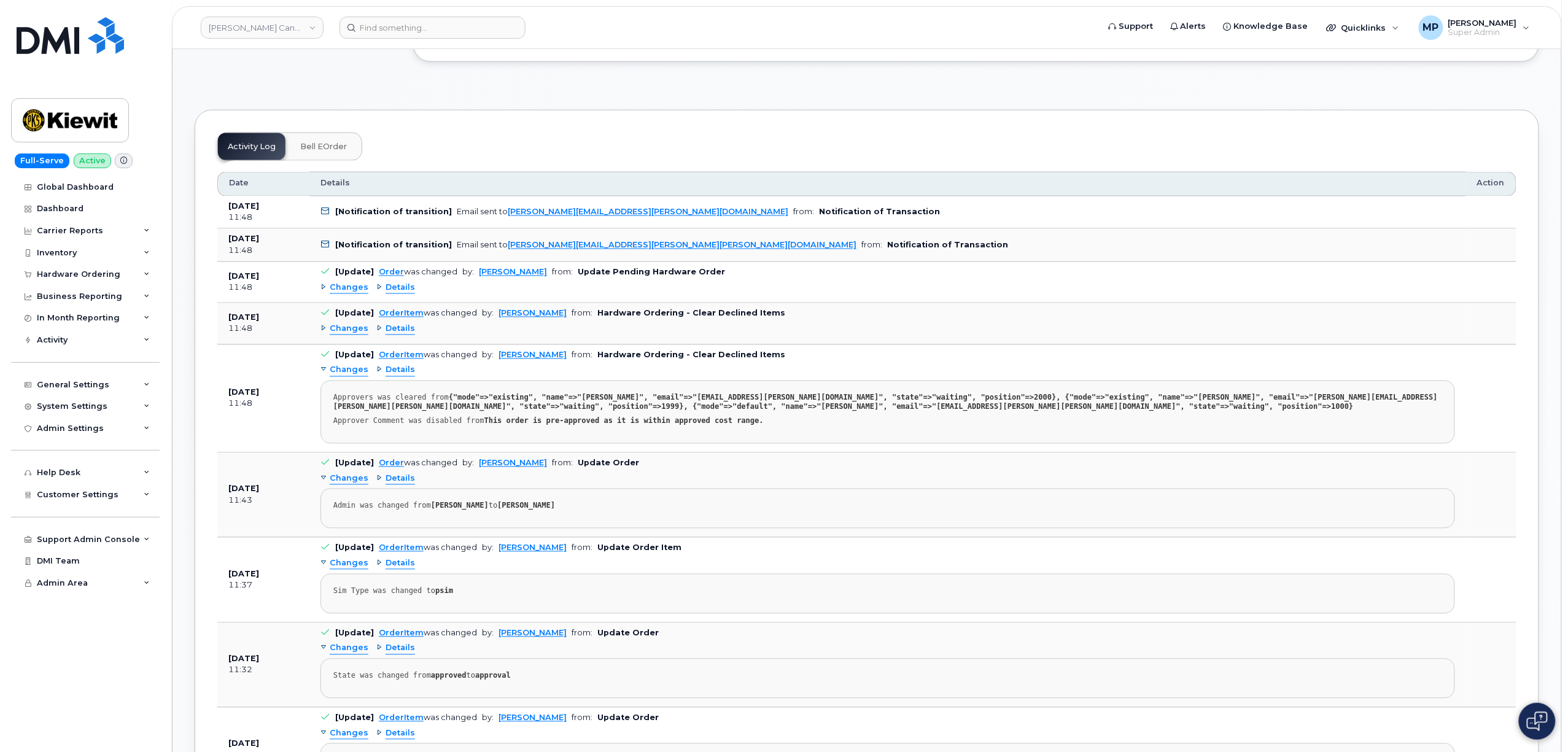
click at [735, 426] on div "Approver Comment was disabled from This order is pre-approved as it is within a…" at bounding box center [887, 422] width 1108 height 9
click at [344, 336] on span "Changes" at bounding box center [349, 329] width 39 height 11
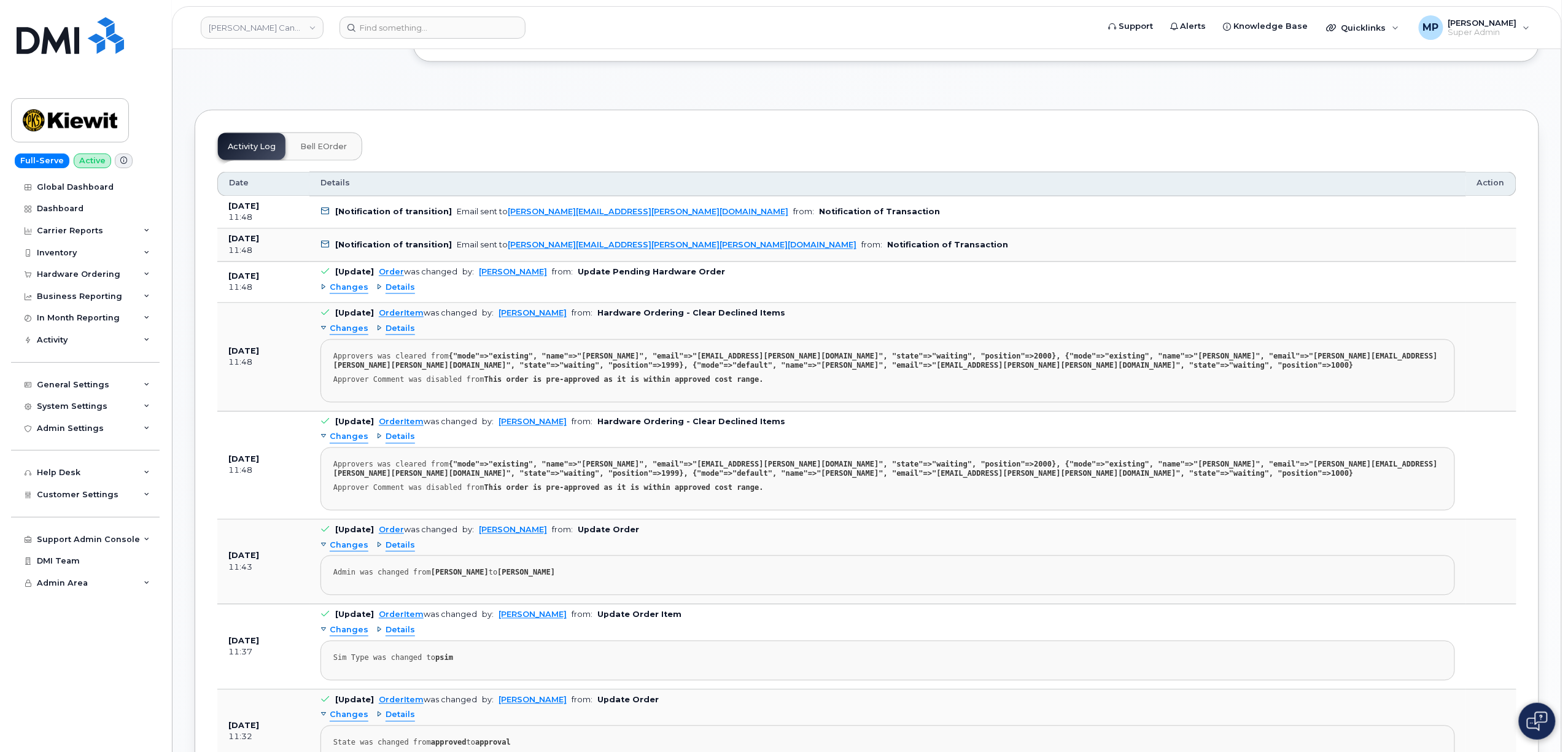
click at [342, 294] on span "Changes" at bounding box center [349, 288] width 39 height 11
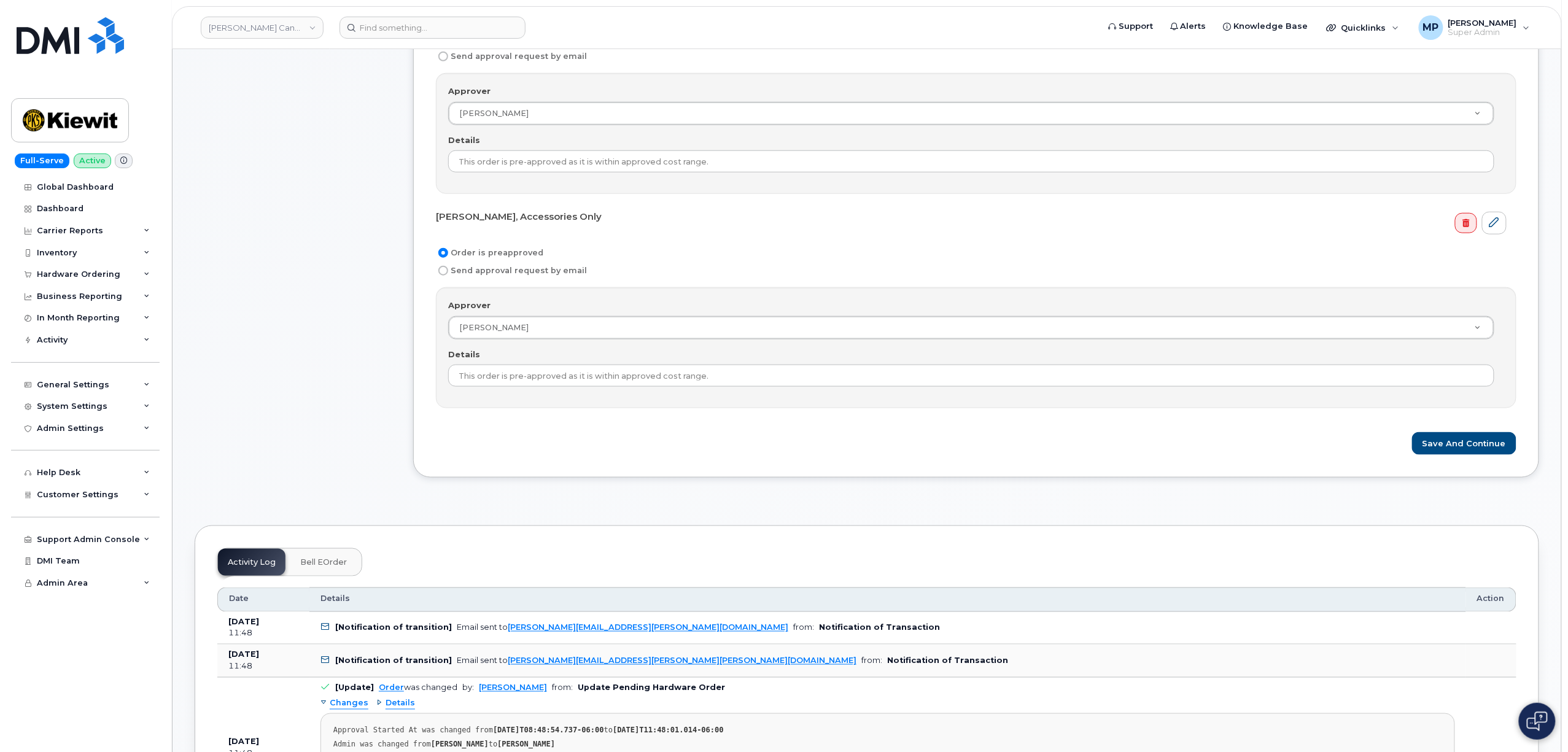
scroll to position [0, 0]
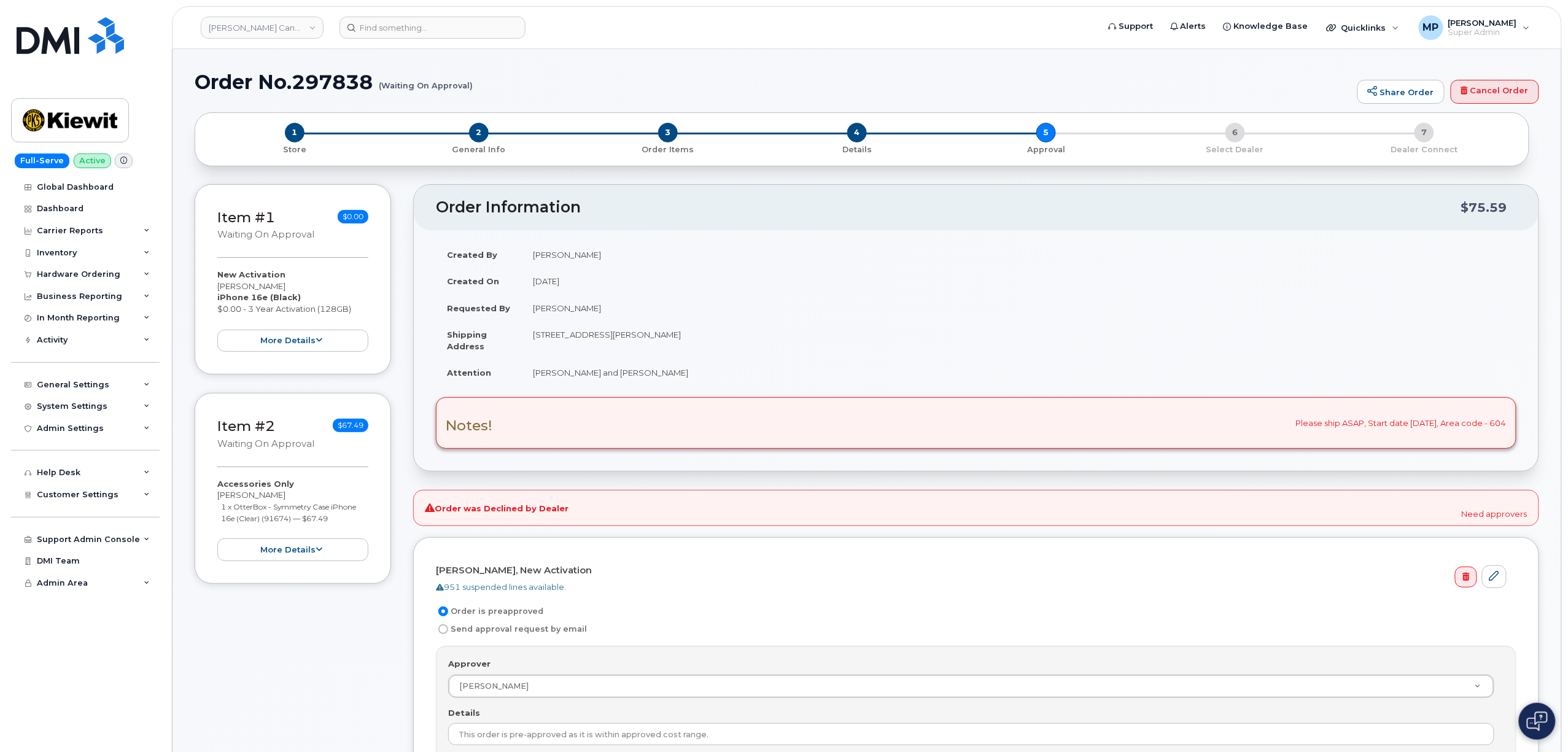
click at [333, 79] on h1 "Order No.297838 (Waiting On Approval)" at bounding box center [773, 82] width 1157 height 22
copy h1 "297838"
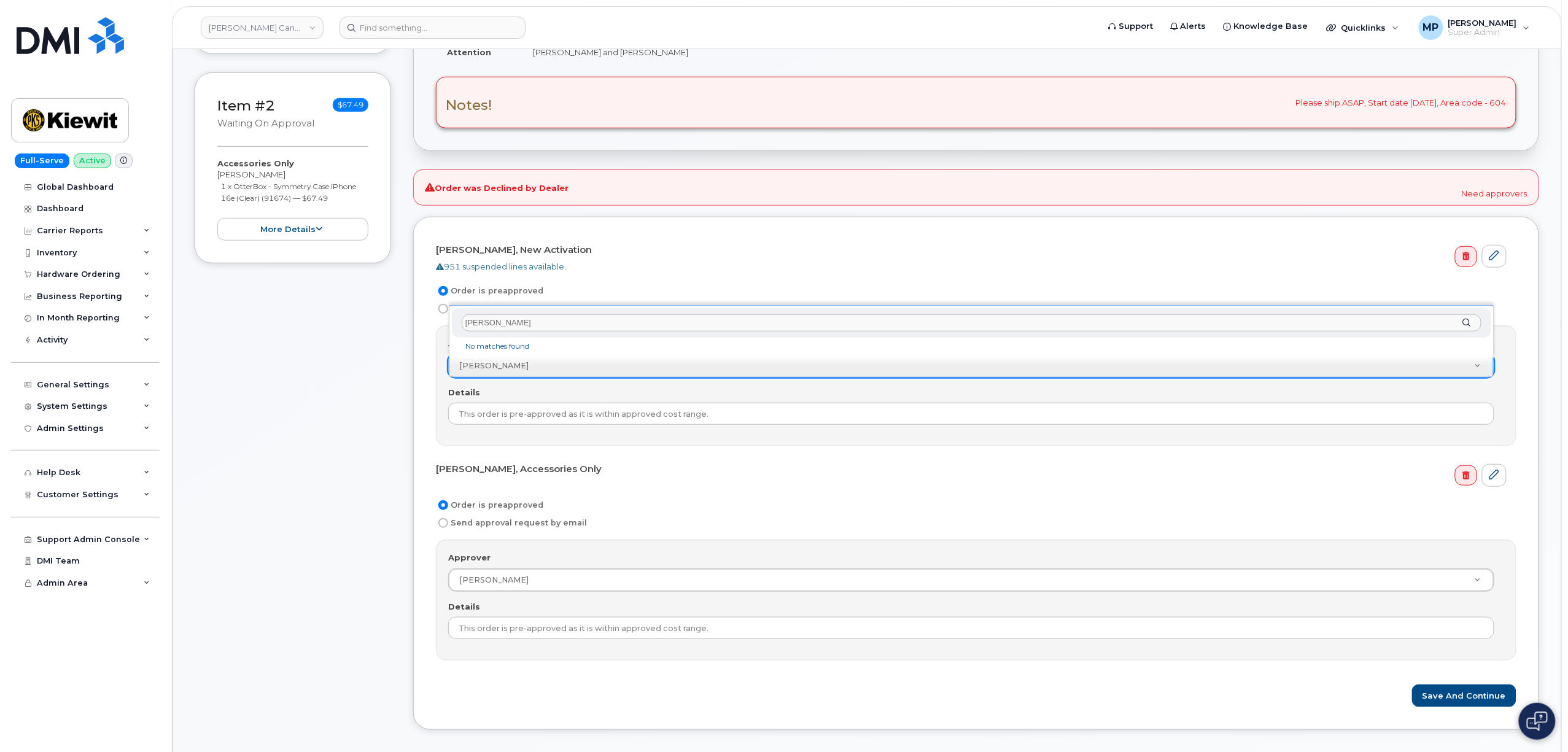
scroll to position [327, 0]
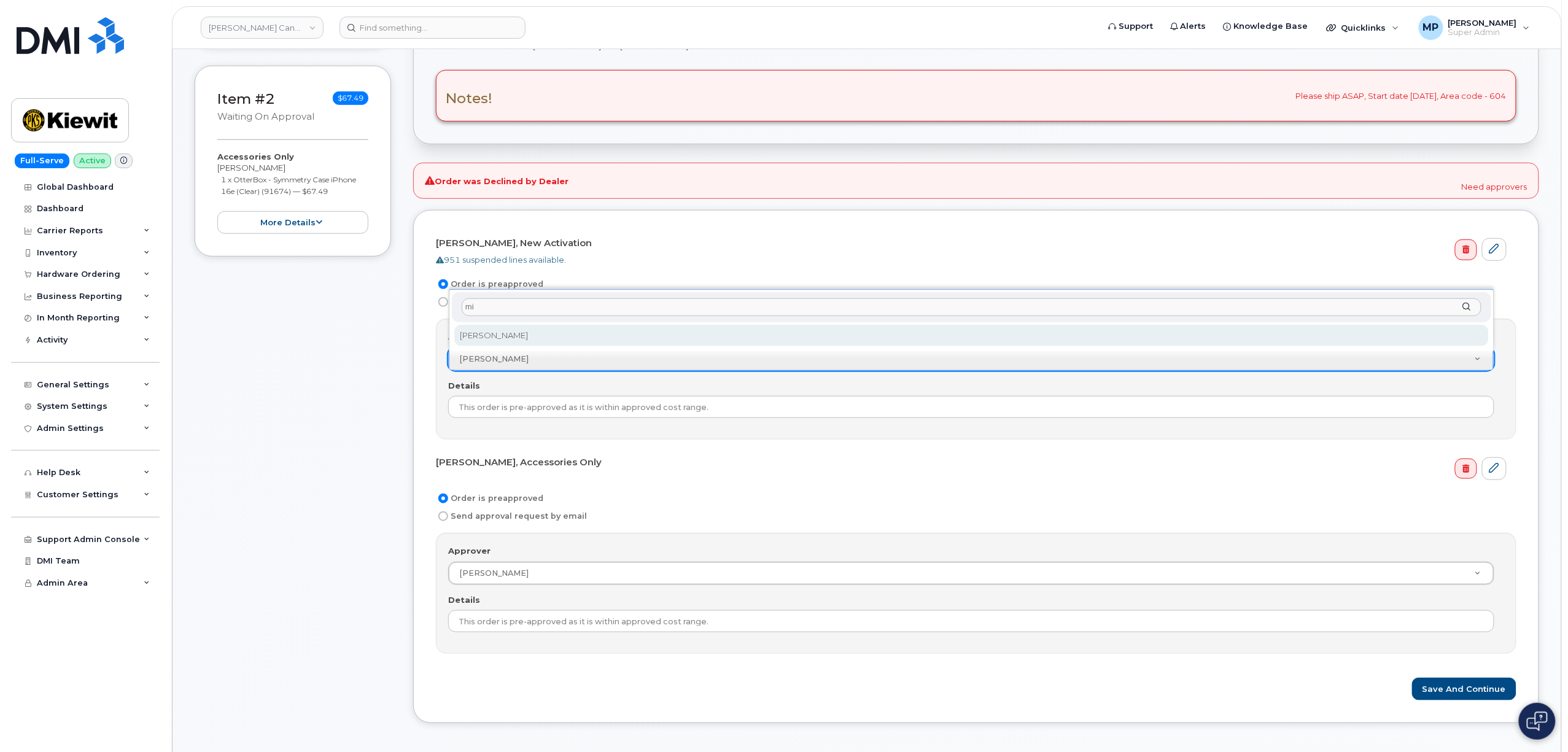
type input "m"
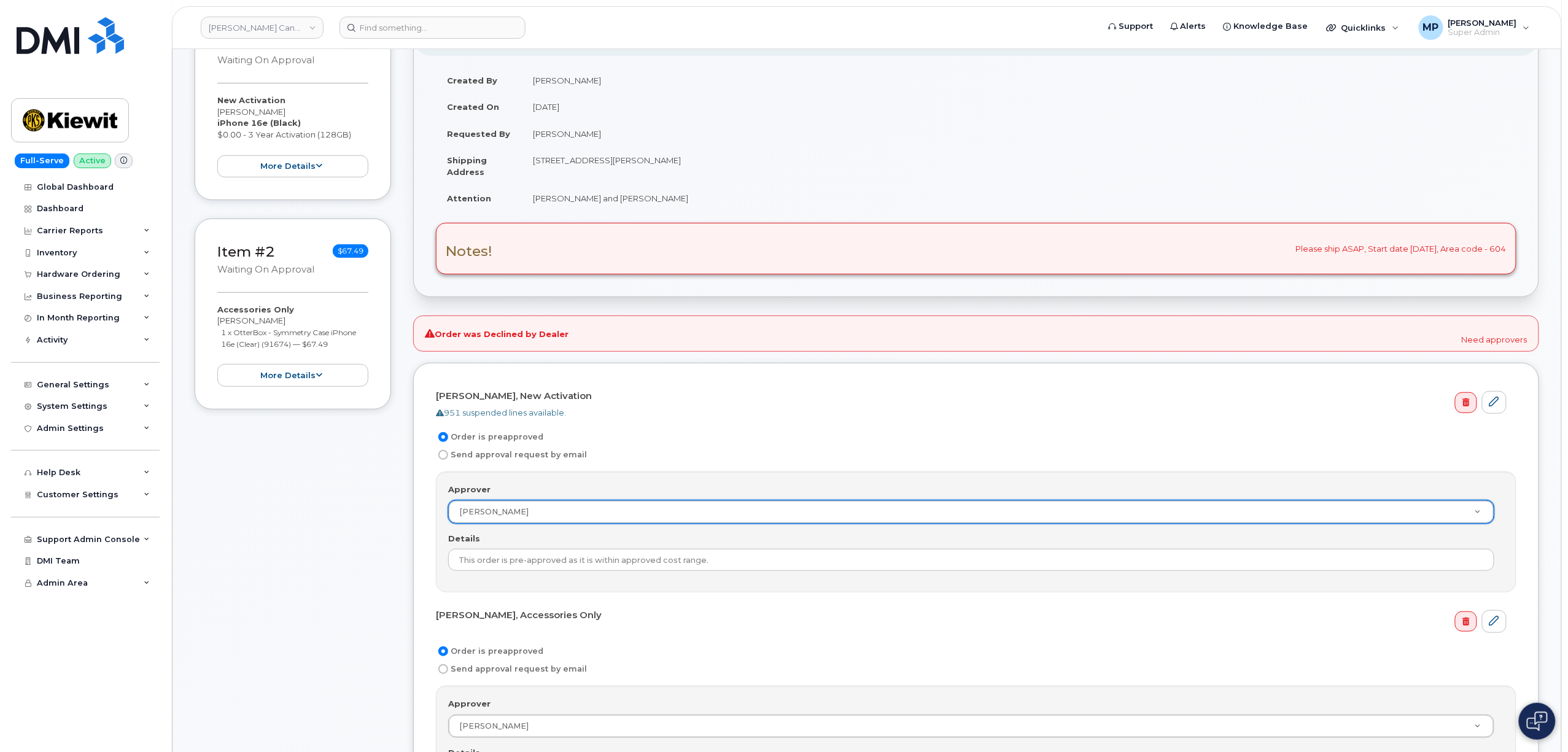
scroll to position [0, 0]
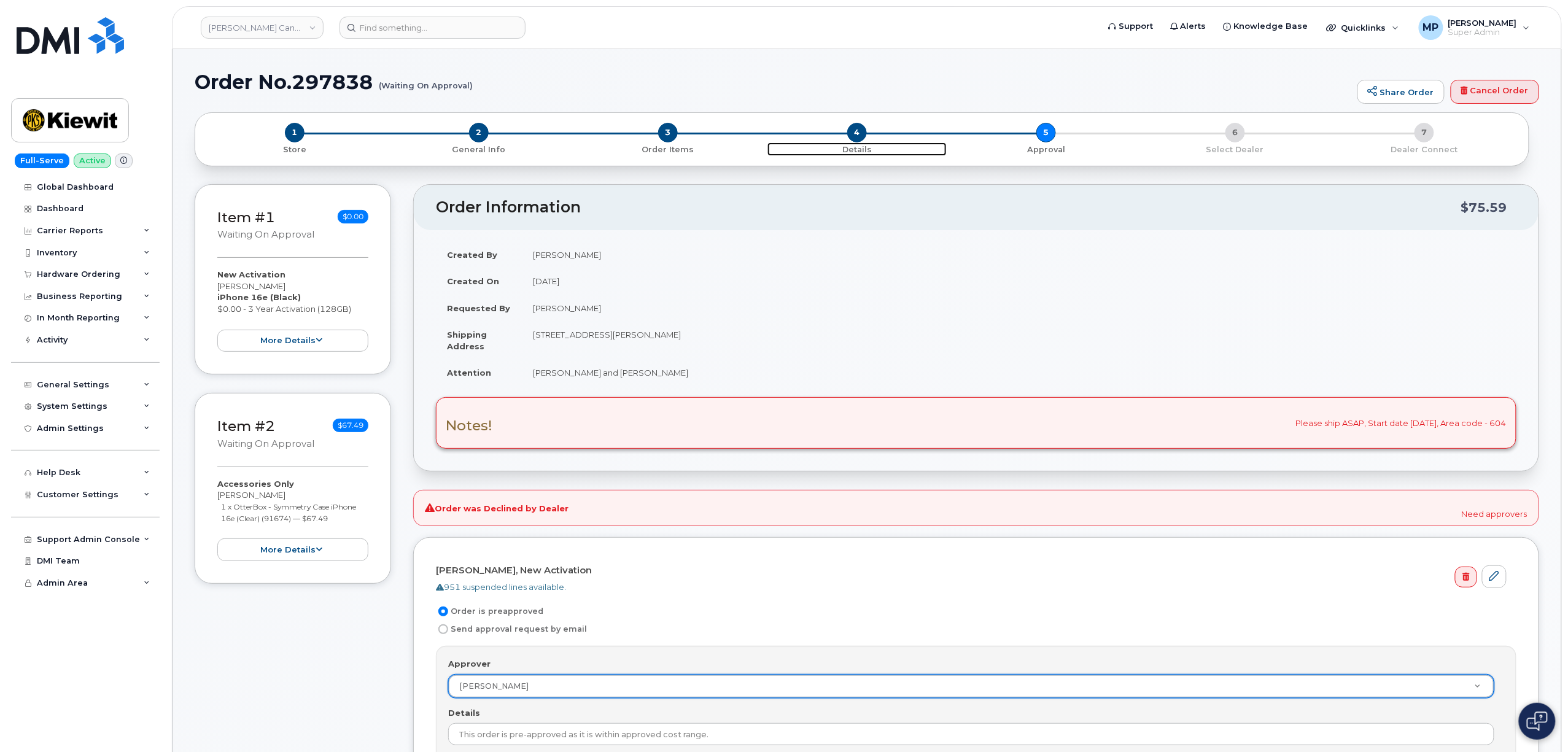
click at [850, 129] on span "4" at bounding box center [856, 132] width 20 height 20
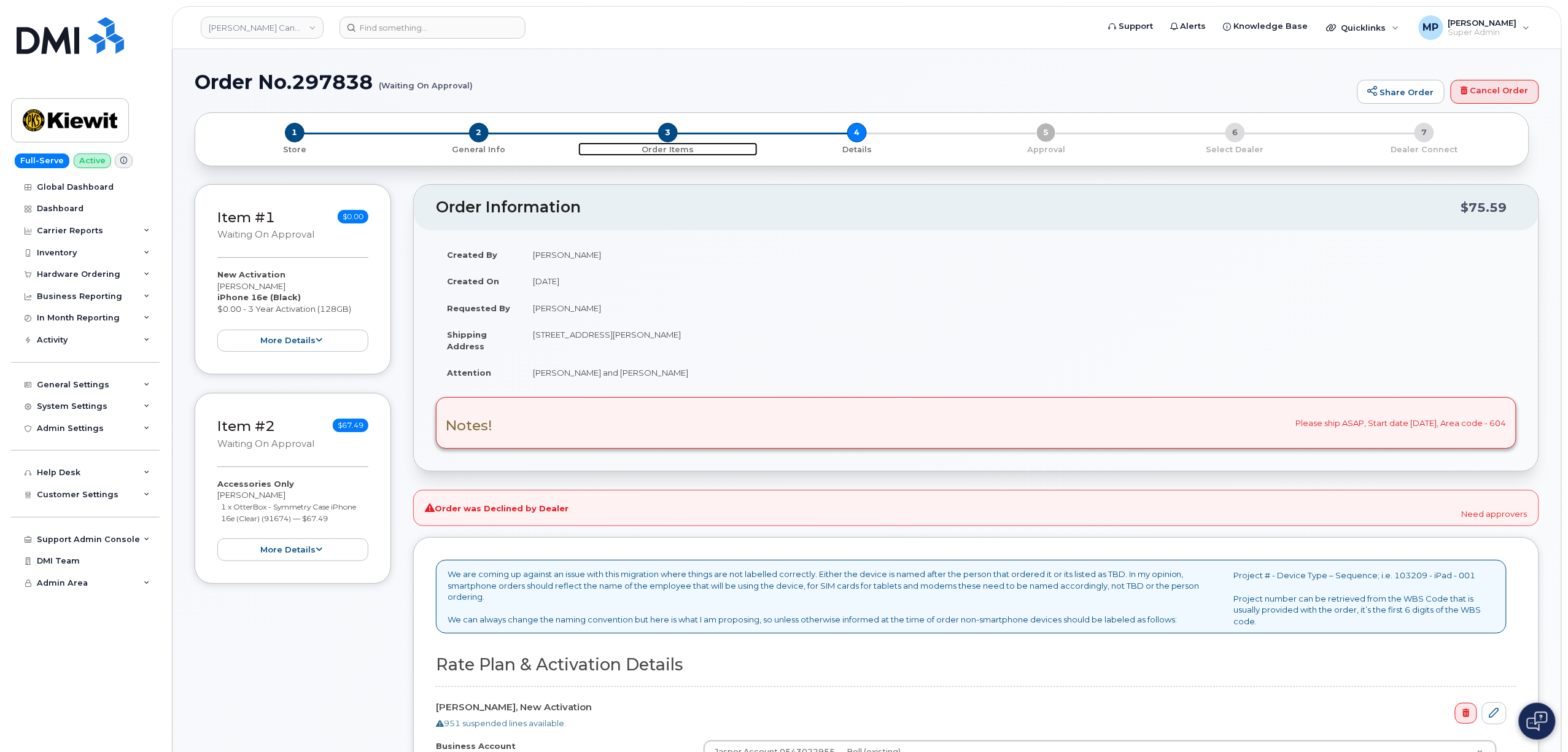
click at [663, 129] on span "3" at bounding box center [667, 132] width 20 height 20
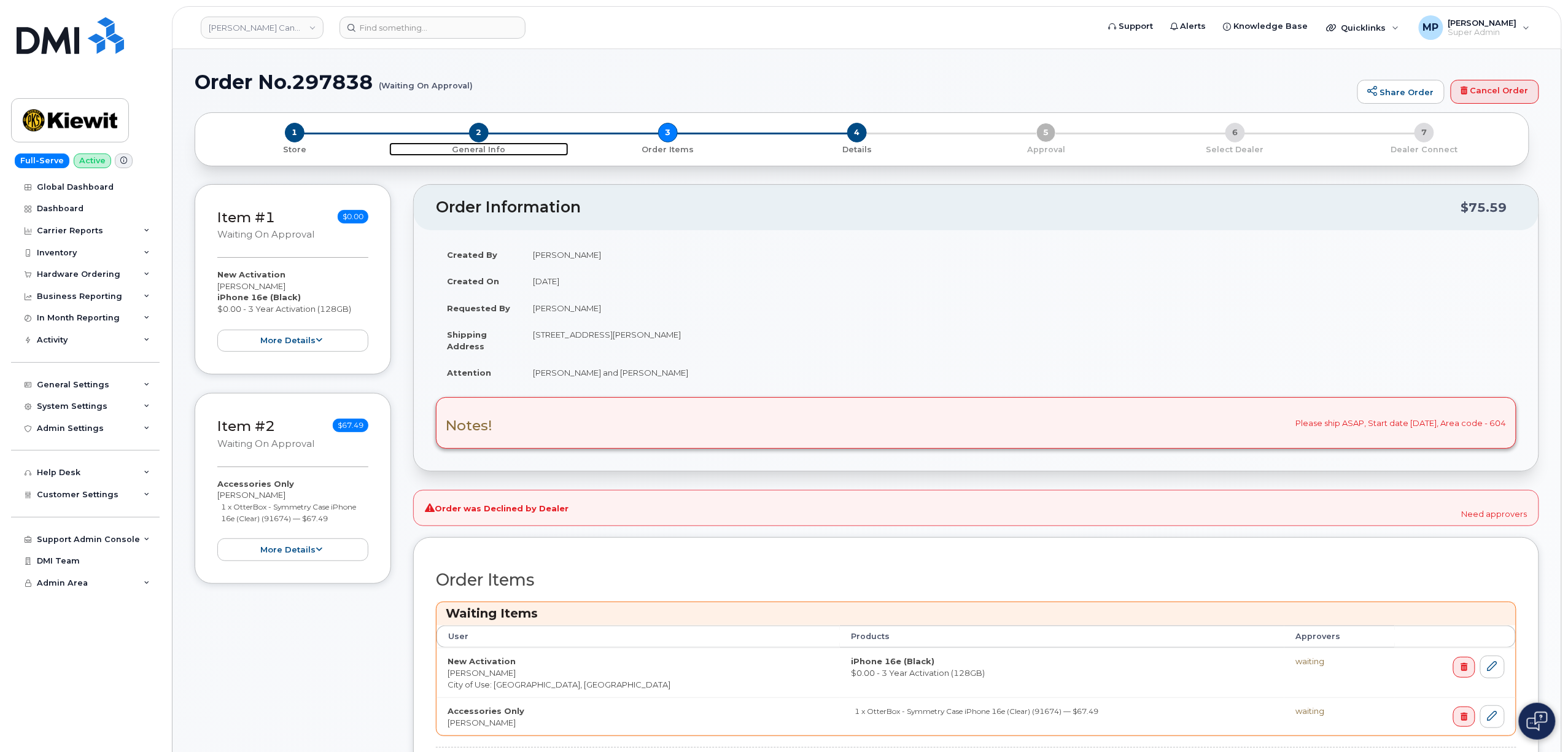
click at [482, 137] on span "2" at bounding box center [479, 132] width 20 height 20
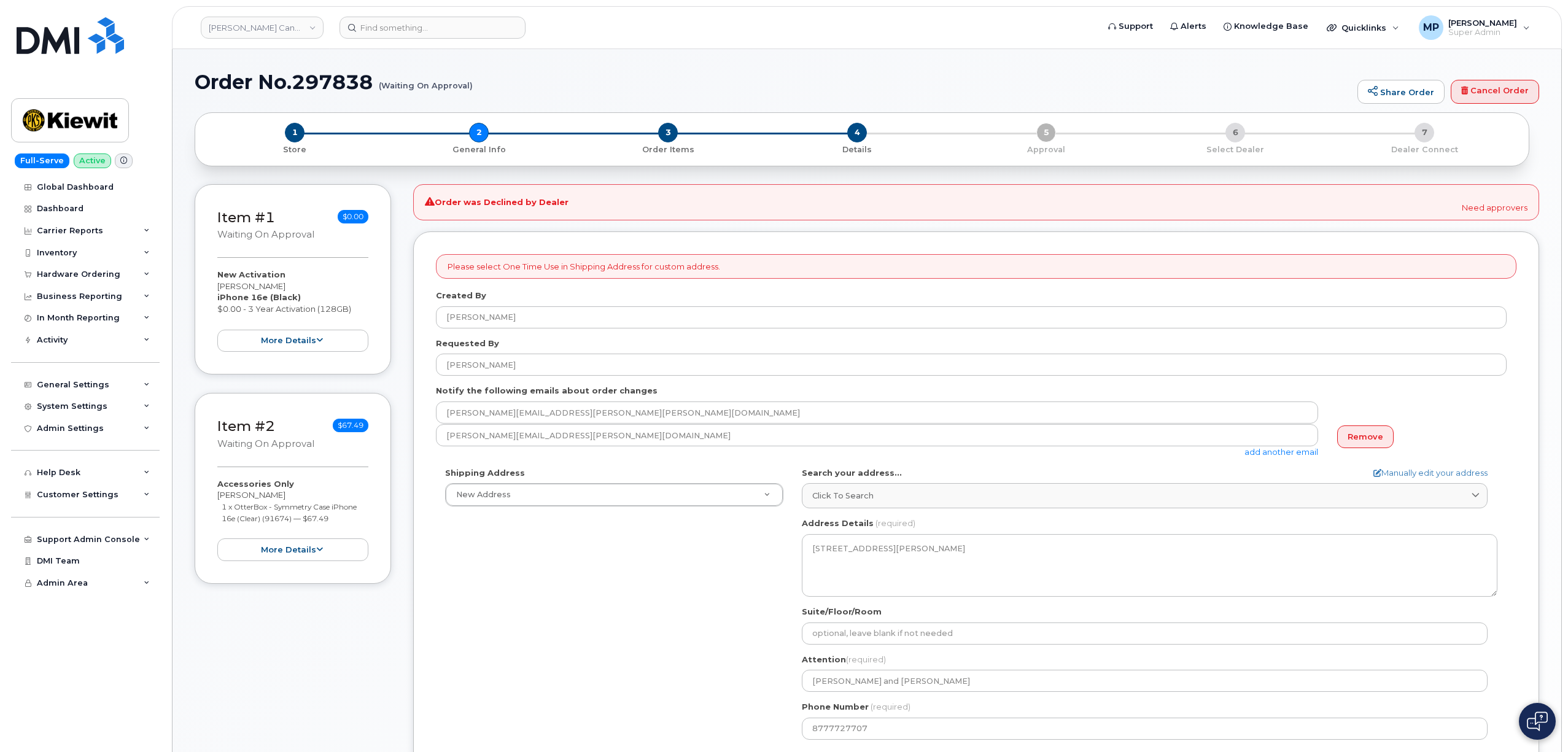
select select
click at [665, 132] on span "3" at bounding box center [667, 132] width 20 height 20
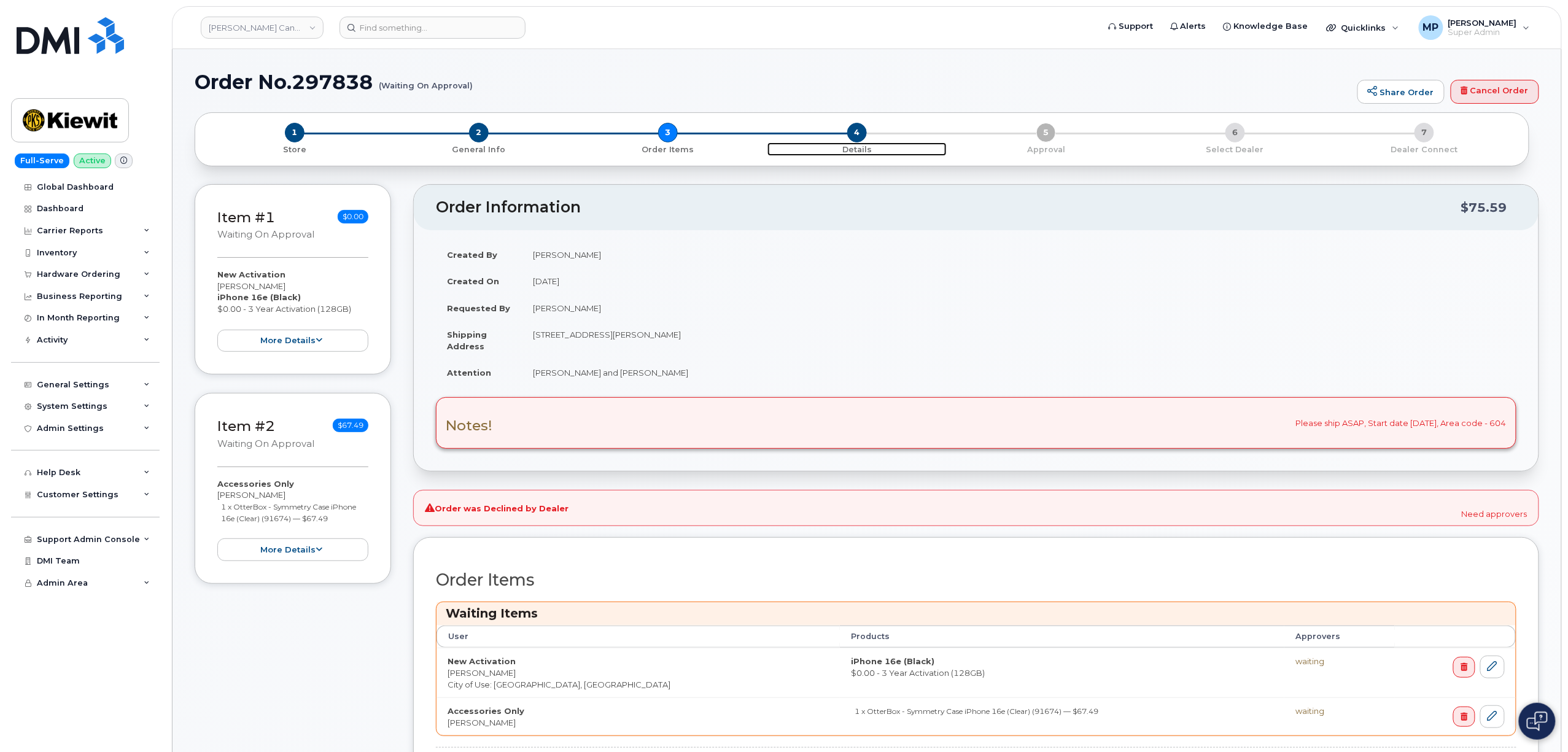
click at [855, 133] on span "4" at bounding box center [856, 132] width 20 height 20
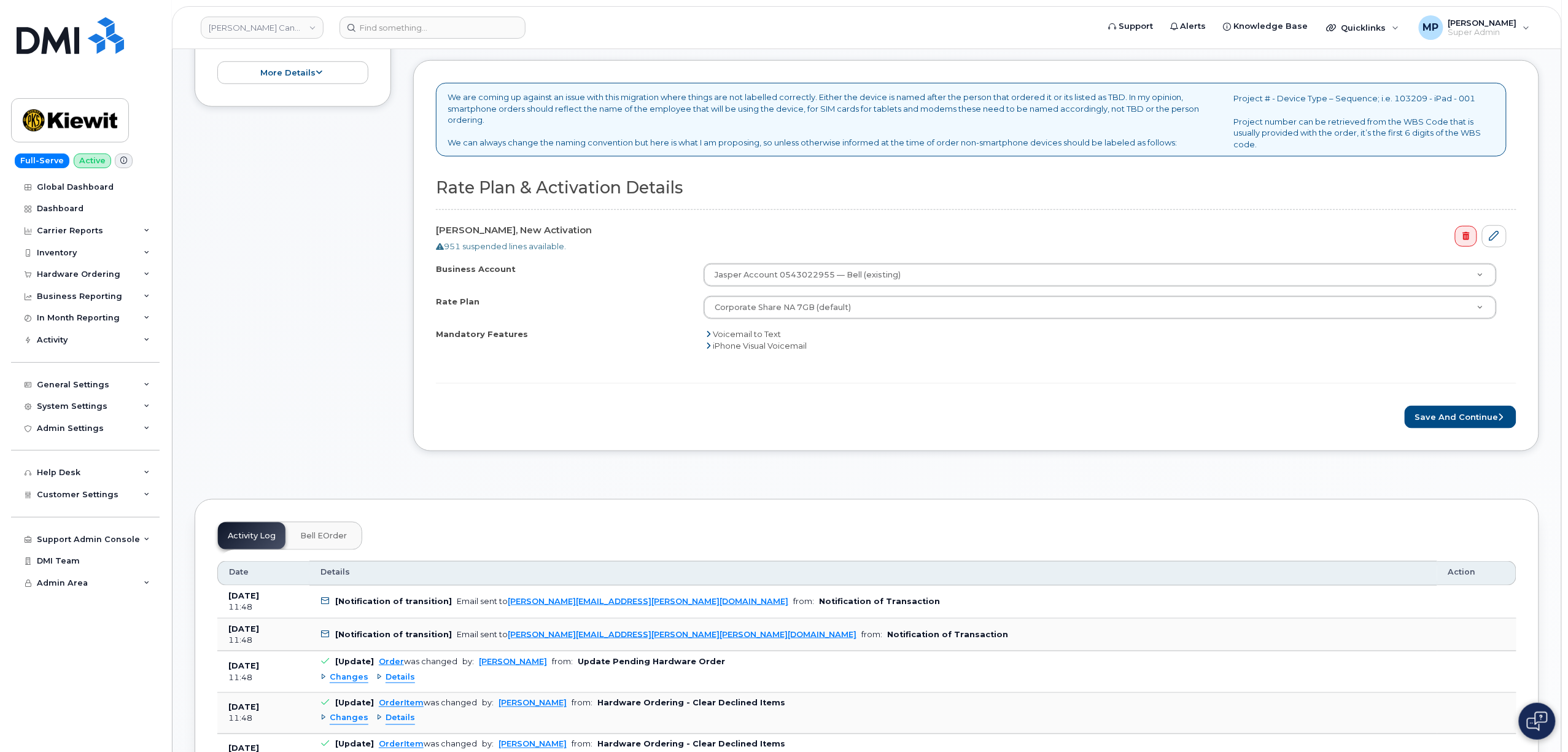
scroll to position [491, 0]
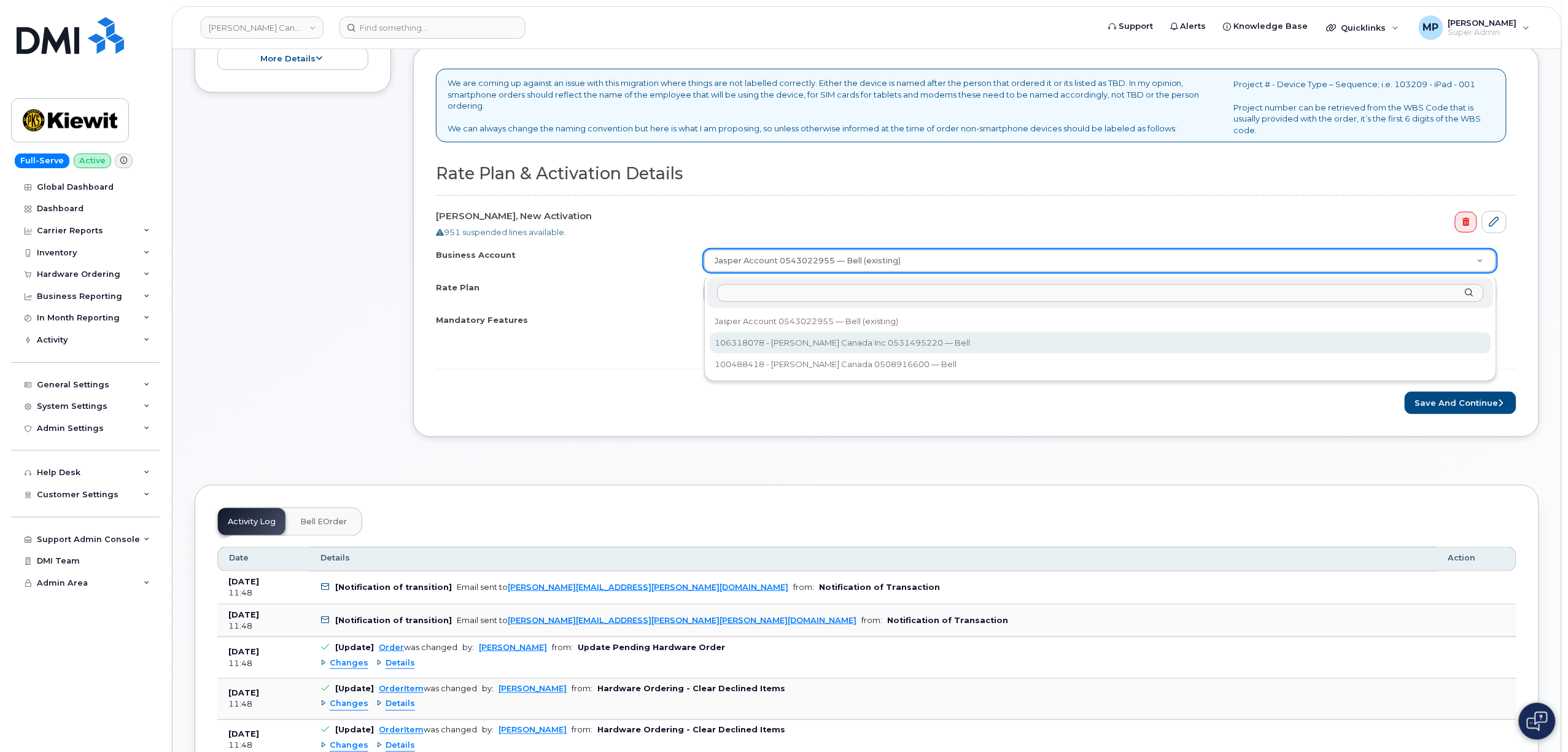
select select "4380"
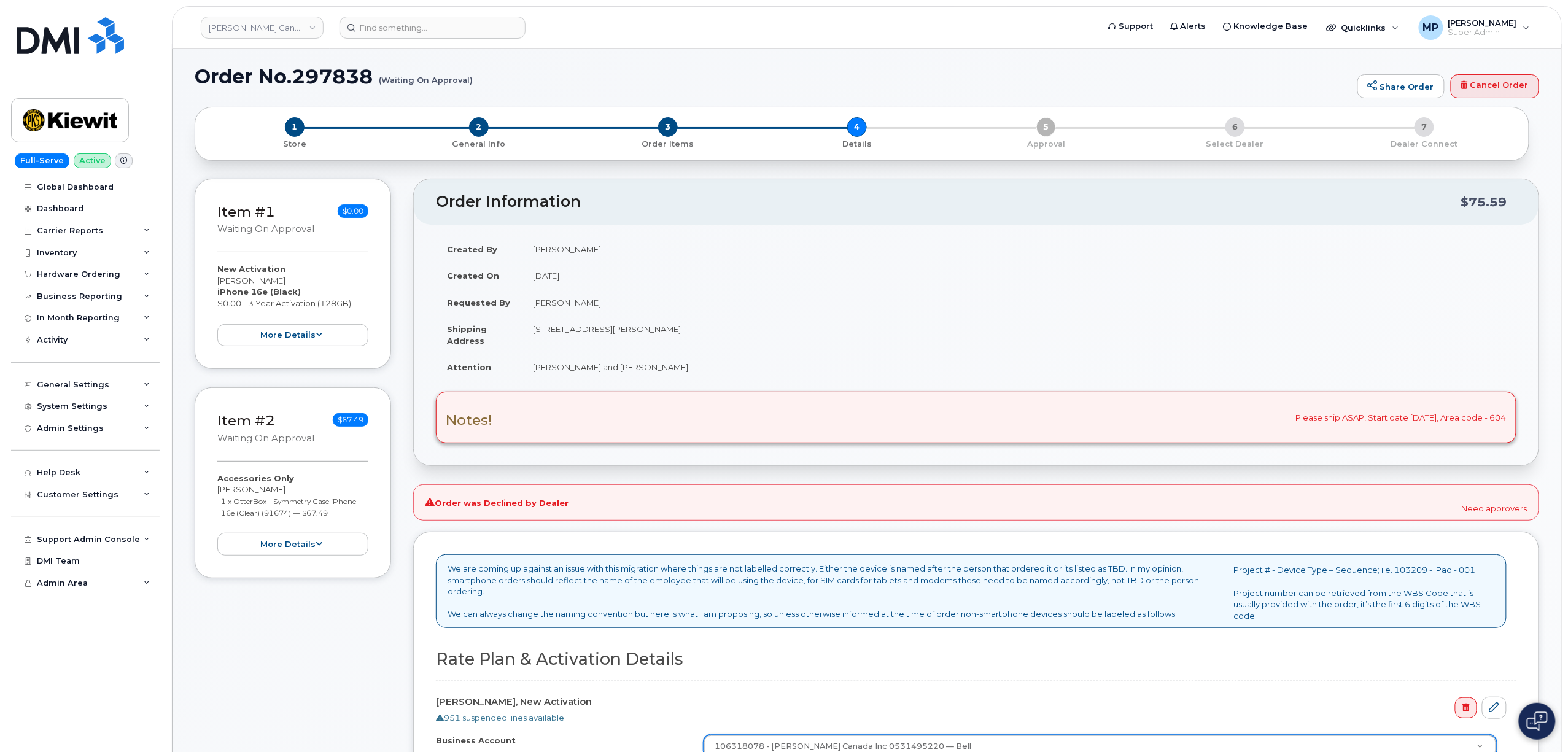
scroll to position [0, 0]
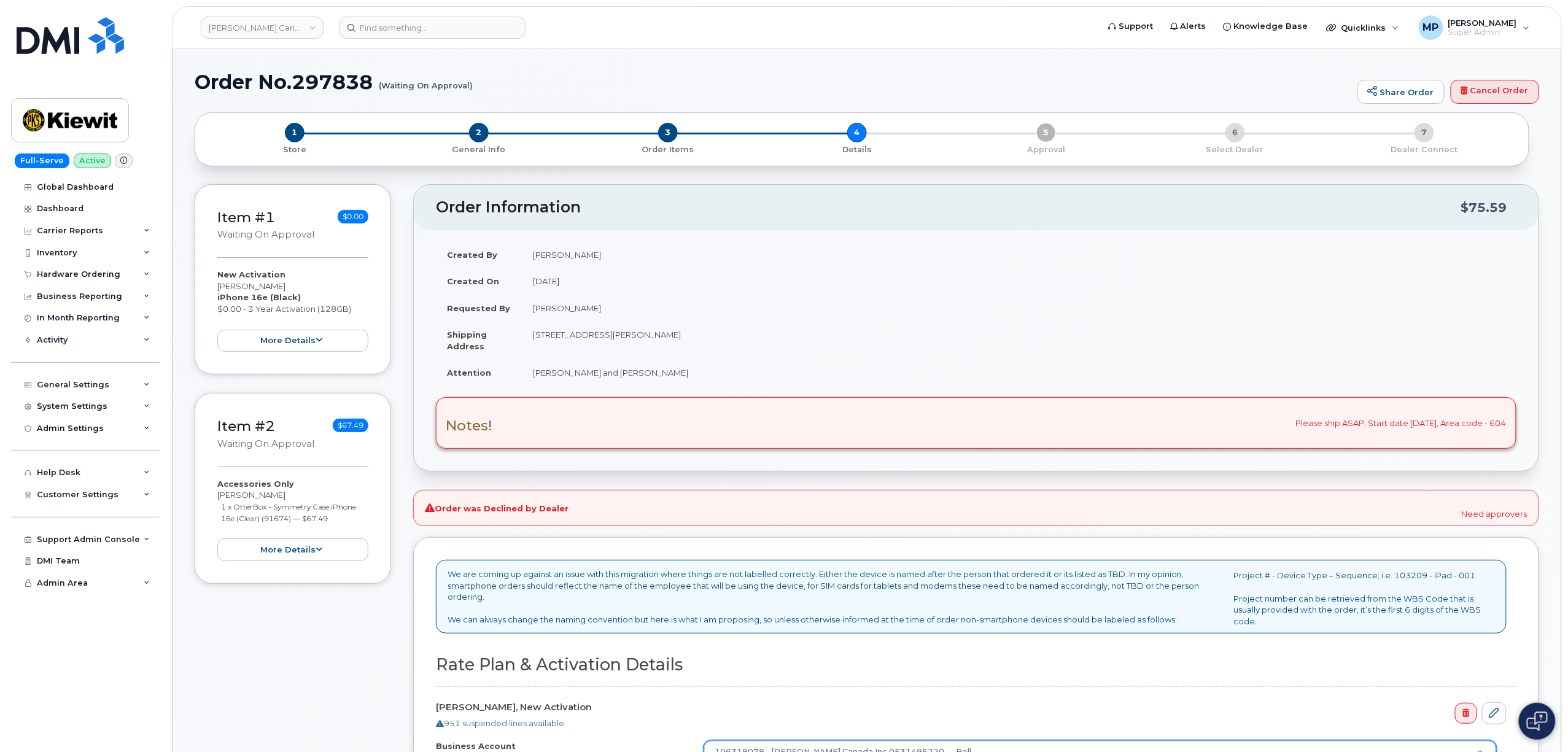
click at [337, 83] on h1 "Order No.297838 (Waiting On Approval)" at bounding box center [773, 82] width 1157 height 22
copy h1 "297838"
